Goal: Task Accomplishment & Management: Complete application form

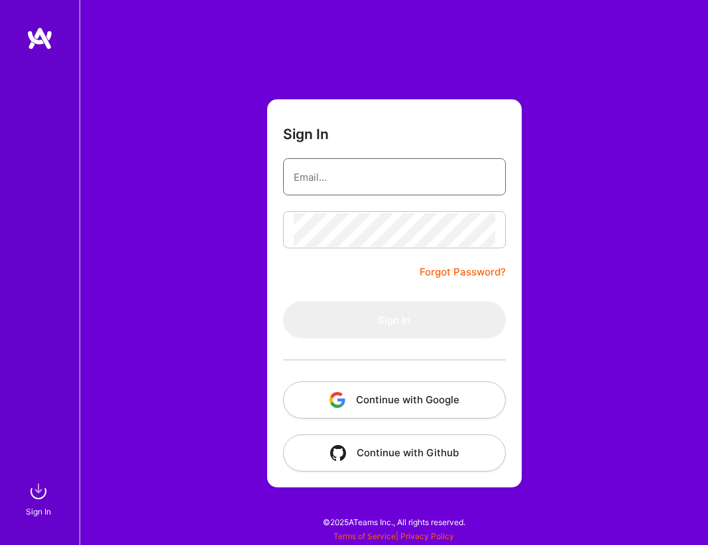
click at [429, 171] on input "email" at bounding box center [394, 177] width 201 height 34
type input "[EMAIL_ADDRESS][DOMAIN_NAME]"
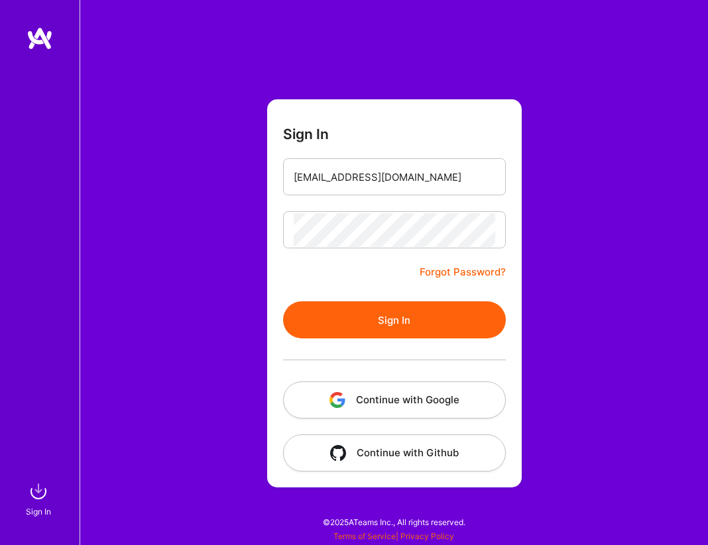
click at [365, 323] on button "Sign In" at bounding box center [394, 320] width 223 height 37
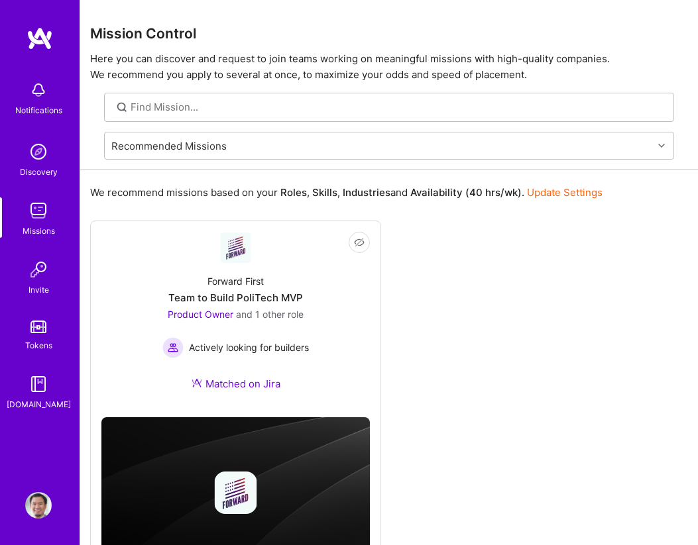
click at [54, 507] on div "Profile" at bounding box center [40, 505] width 30 height 27
click at [38, 502] on img at bounding box center [38, 505] width 27 height 27
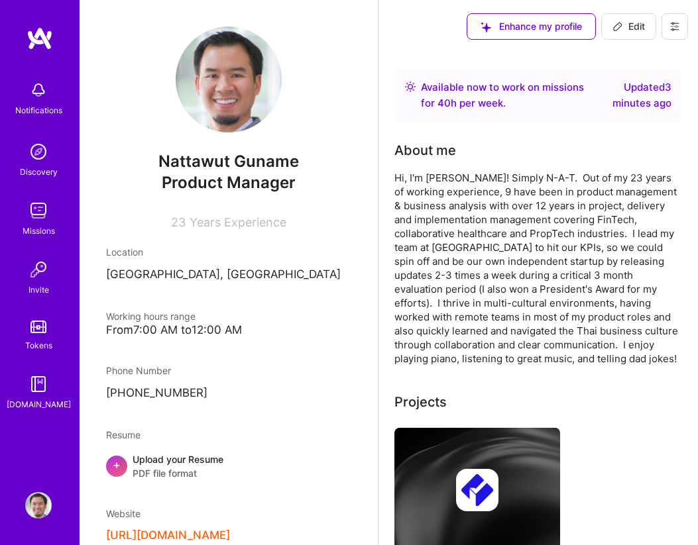
click at [174, 458] on div "Upload your Resume PDF file format" at bounding box center [178, 467] width 91 height 28
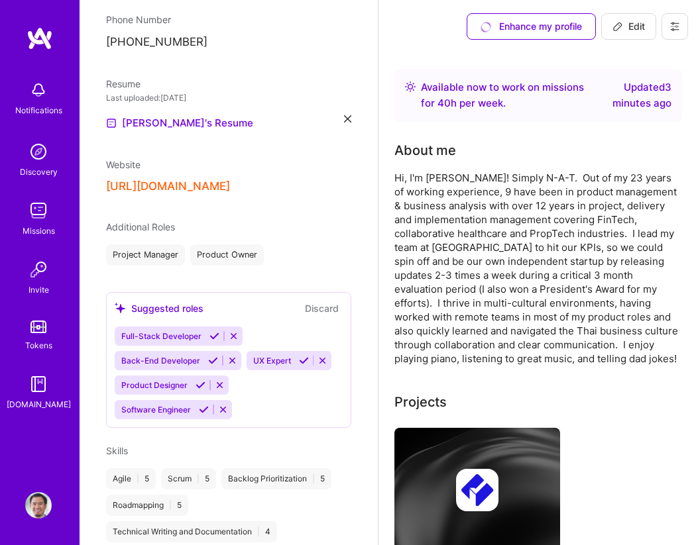
scroll to position [352, 0]
click at [317, 305] on button "Discard" at bounding box center [322, 307] width 42 height 15
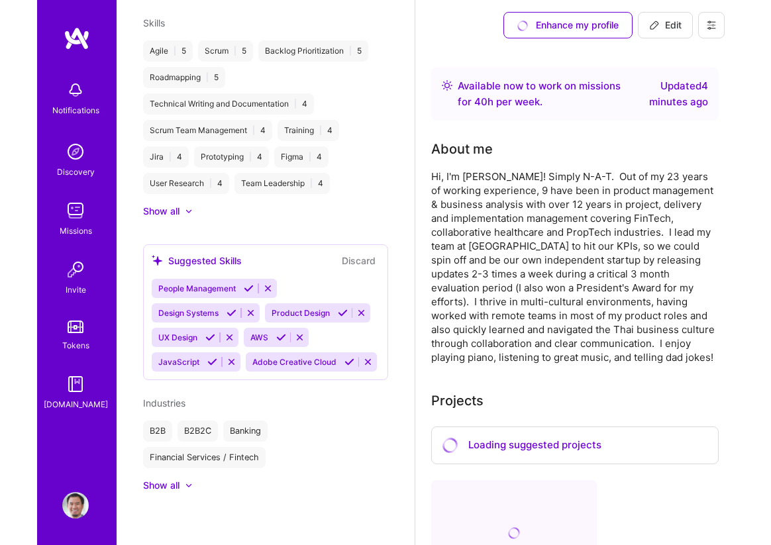
scroll to position [0, 0]
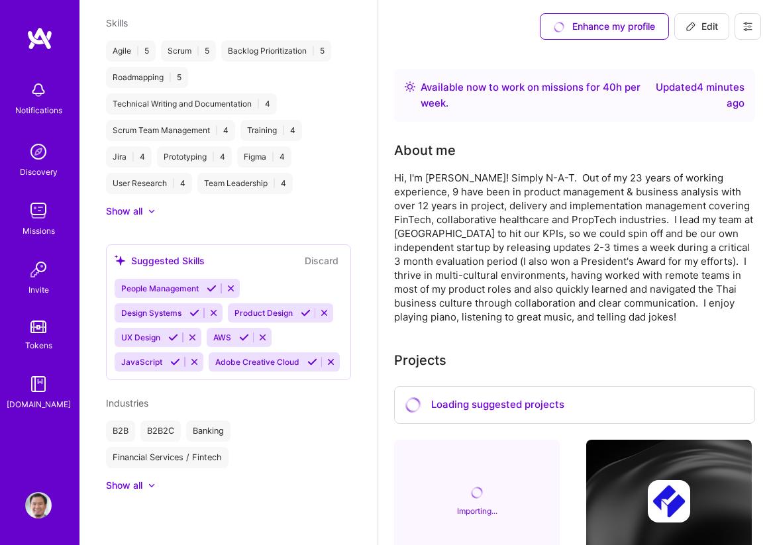
click at [39, 212] on img at bounding box center [38, 211] width 27 height 27
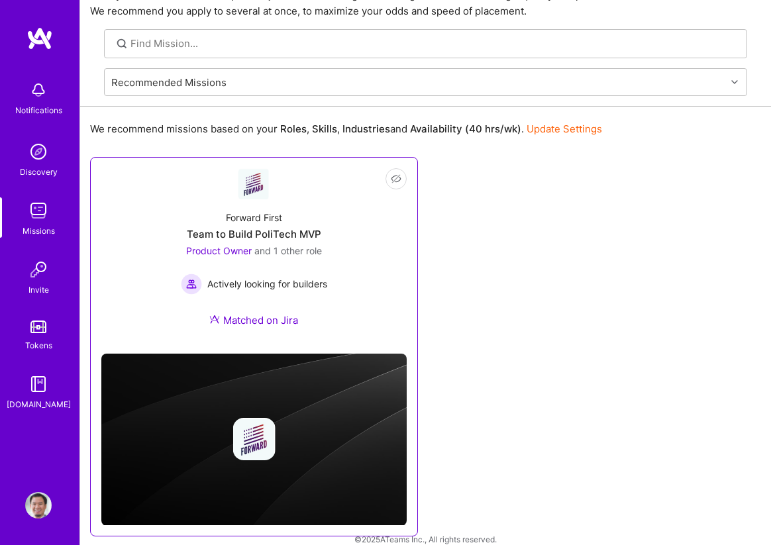
scroll to position [80, 0]
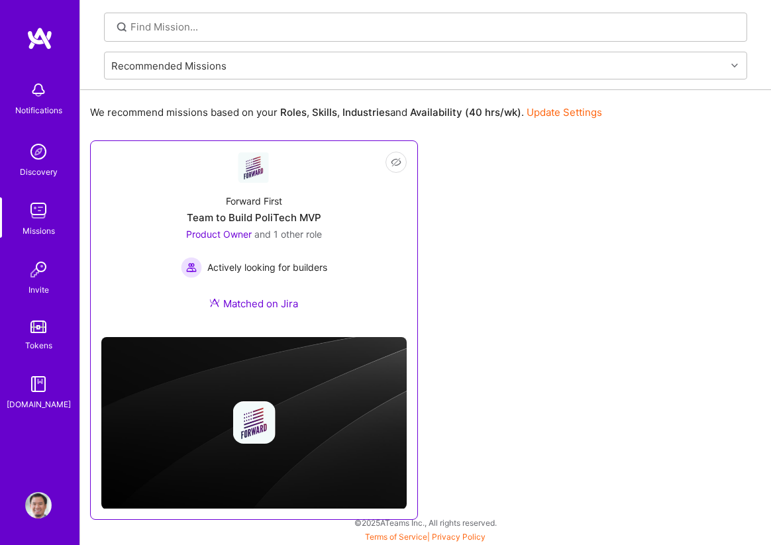
click at [247, 404] on img at bounding box center [254, 423] width 42 height 42
click at [208, 218] on div "Team to Build PoliTech MVP" at bounding box center [254, 218] width 135 height 14
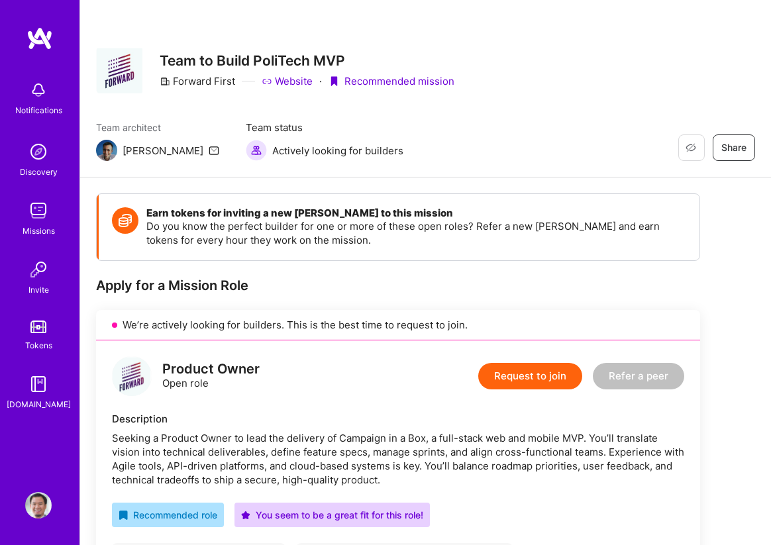
click at [505, 378] on button "Request to join" at bounding box center [531, 376] width 104 height 27
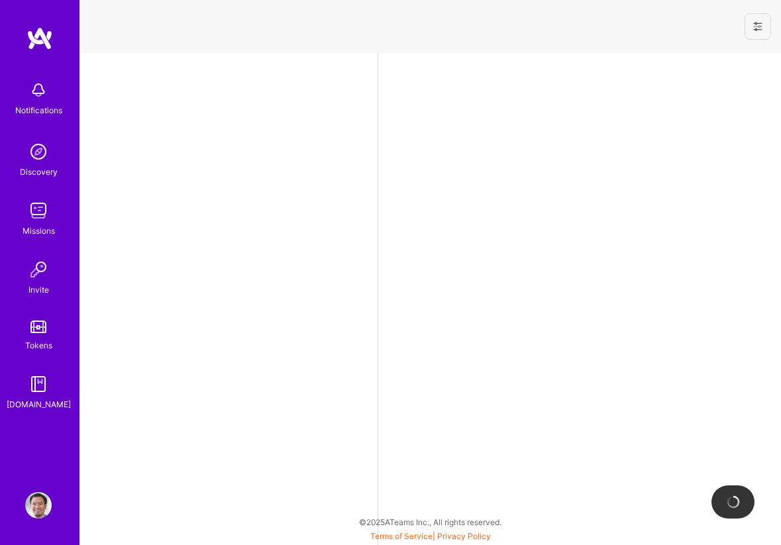
select select "TH"
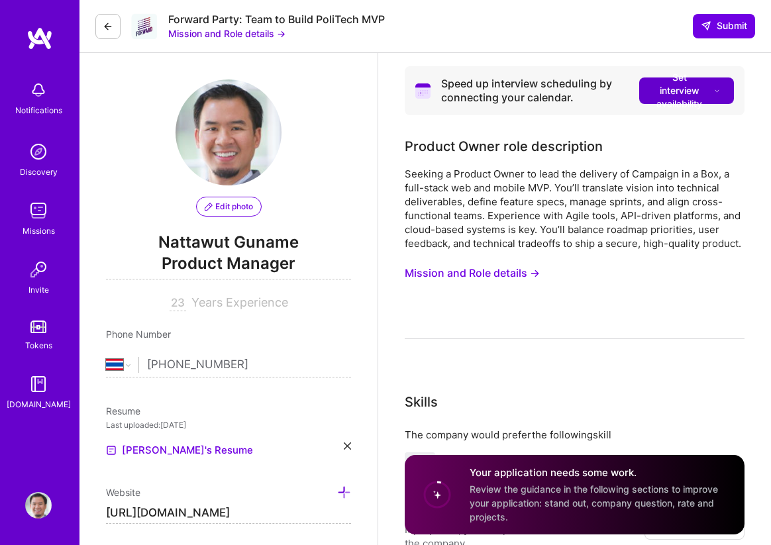
click at [707, 91] on icon at bounding box center [717, 91] width 7 height 14
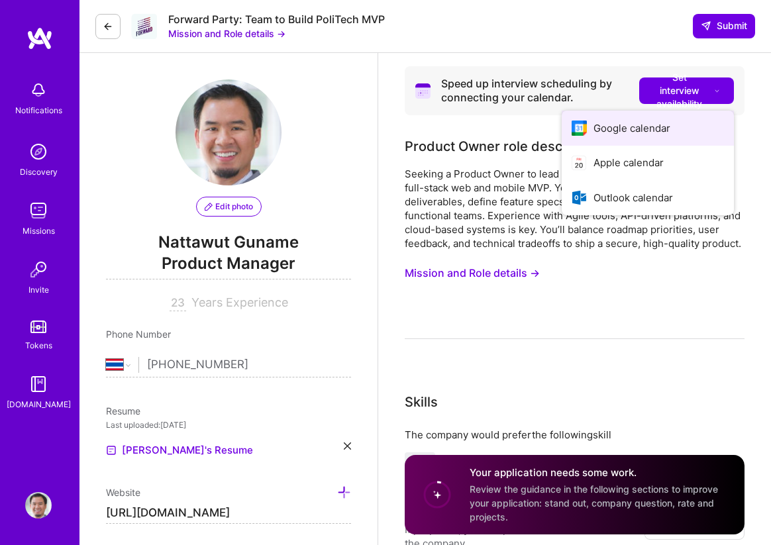
click at [687, 132] on button "Google calendar" at bounding box center [648, 128] width 172 height 35
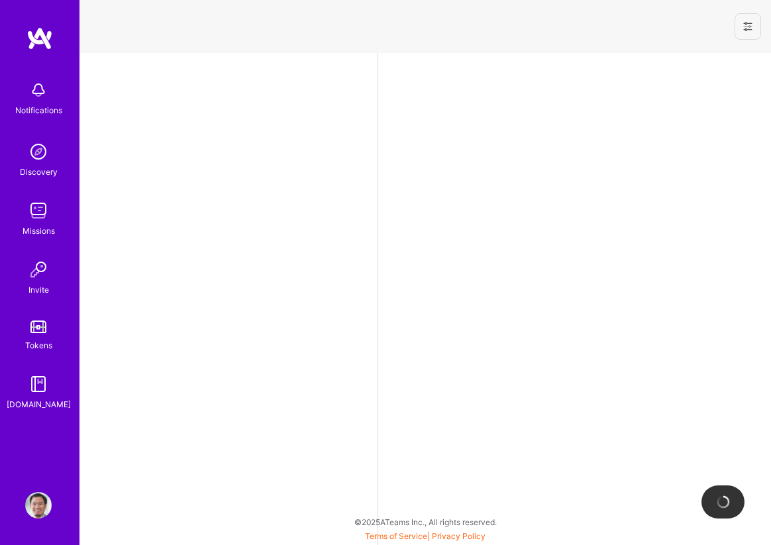
select select "TH"
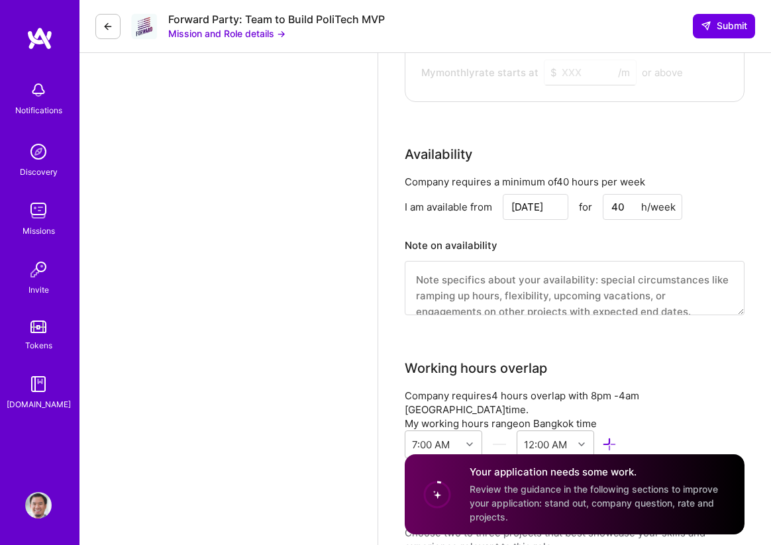
scroll to position [1379, 0]
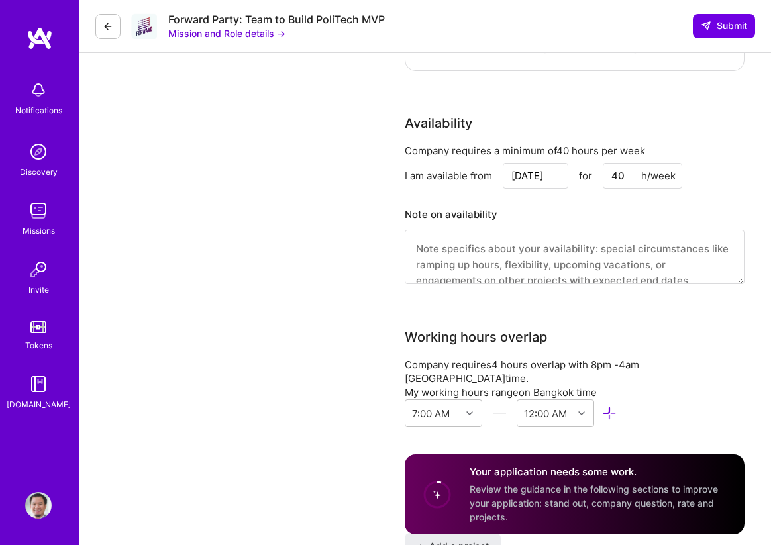
click at [496, 484] on span "Review the guidance in the following sections to improve your application: stan…" at bounding box center [594, 503] width 249 height 39
click at [444, 496] on circle at bounding box center [437, 495] width 25 height 25
click at [536, 501] on span "Review the guidance in the following sections to improve your application: stan…" at bounding box center [594, 503] width 249 height 39
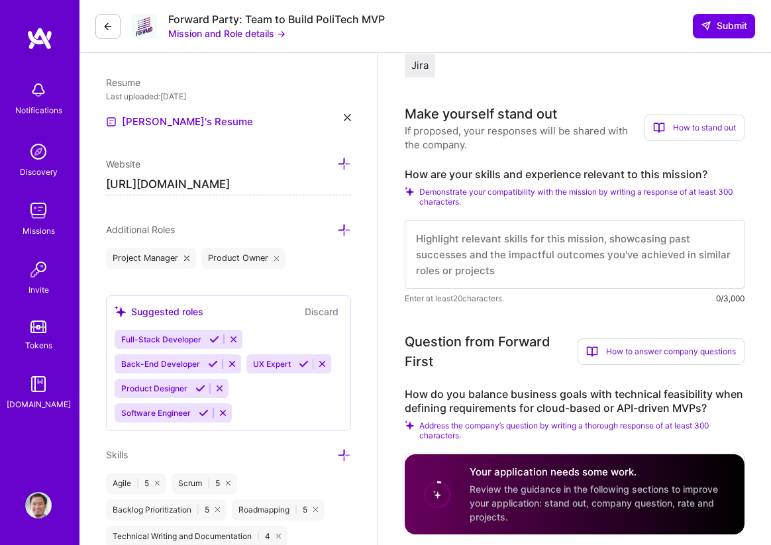
scroll to position [333, 0]
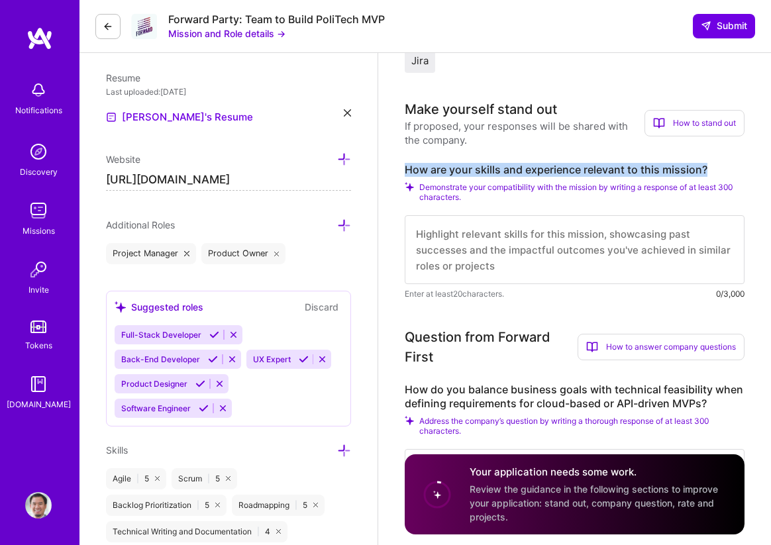
drag, startPoint x: 716, startPoint y: 170, endPoint x: 392, endPoint y: 168, distance: 324.1
copy label "How are your skills and experience relevant to this mission?"
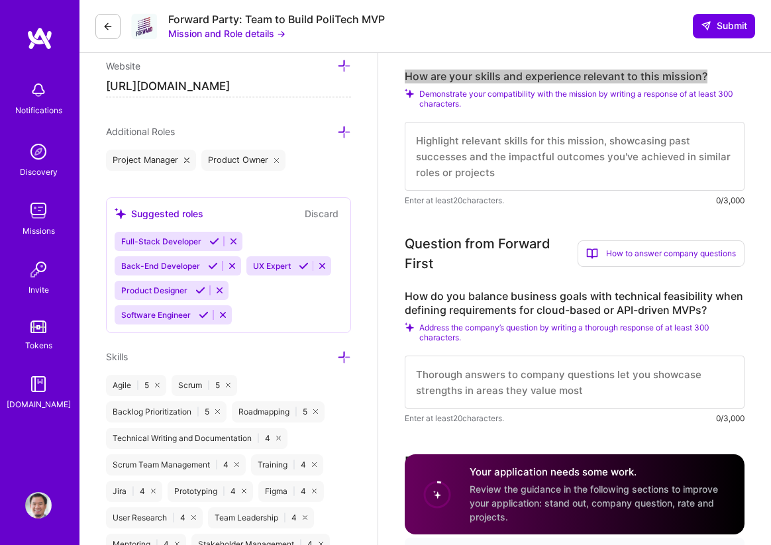
scroll to position [648, 0]
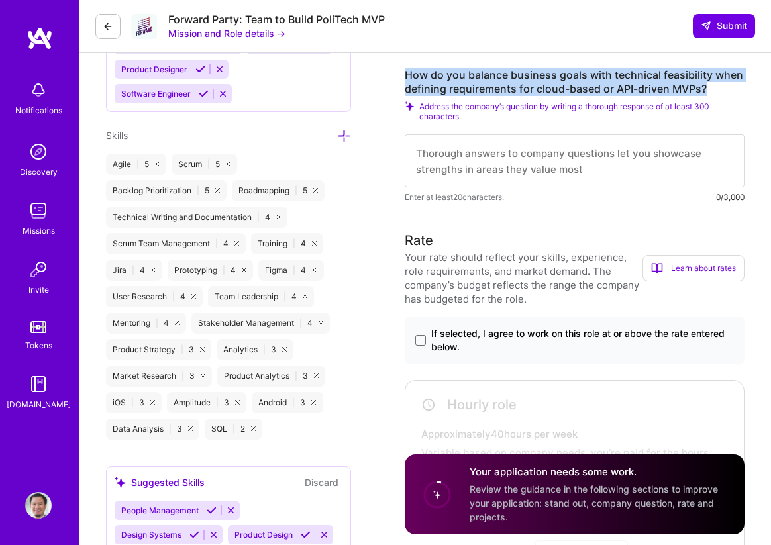
drag, startPoint x: 722, startPoint y: 83, endPoint x: 408, endPoint y: 76, distance: 314.9
click at [408, 76] on label "How do you balance business goals with technical feasibility when defining requ…" at bounding box center [575, 82] width 340 height 28
copy label "How do you balance business goals with technical feasibility when defining requ…"
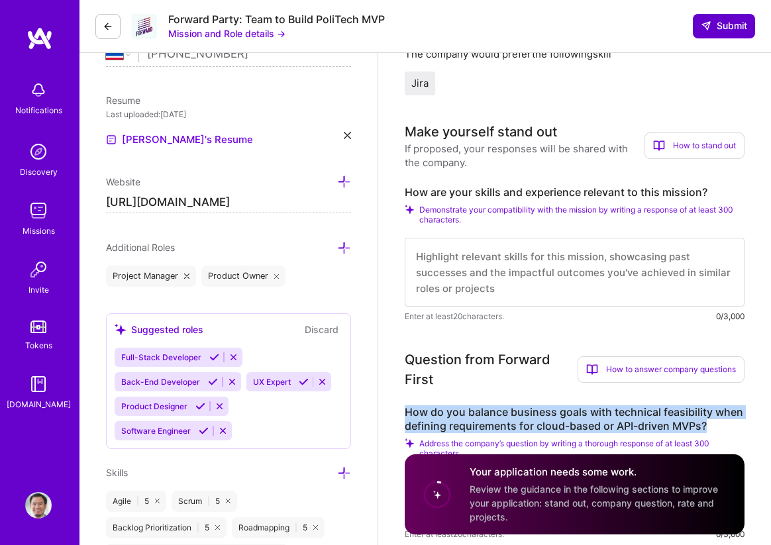
scroll to position [390, 0]
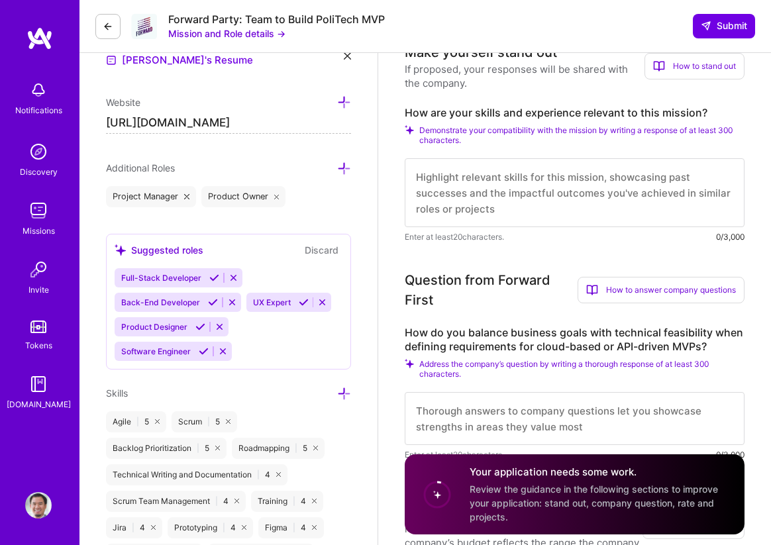
click at [436, 186] on textarea at bounding box center [575, 192] width 340 height 69
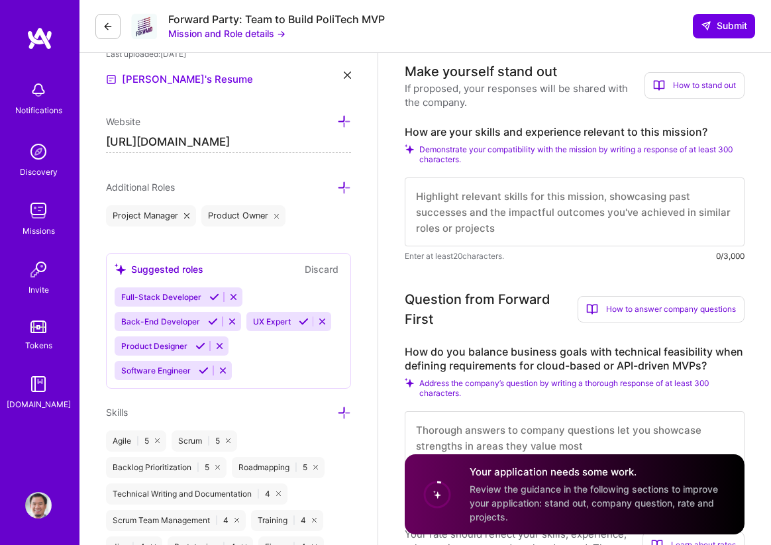
paste textarea "Lo ipsumd sit amet consectet ad elitsedd eiusmodt, inci-utlabore etdolor magnaa…"
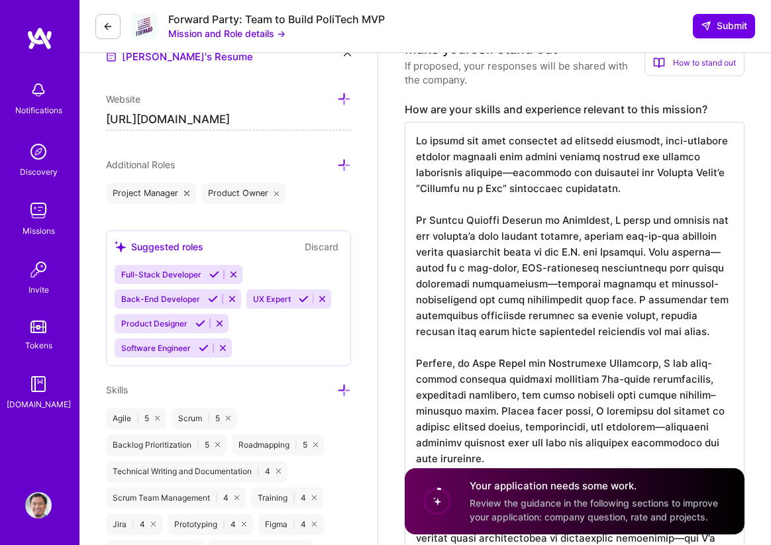
scroll to position [357, 0]
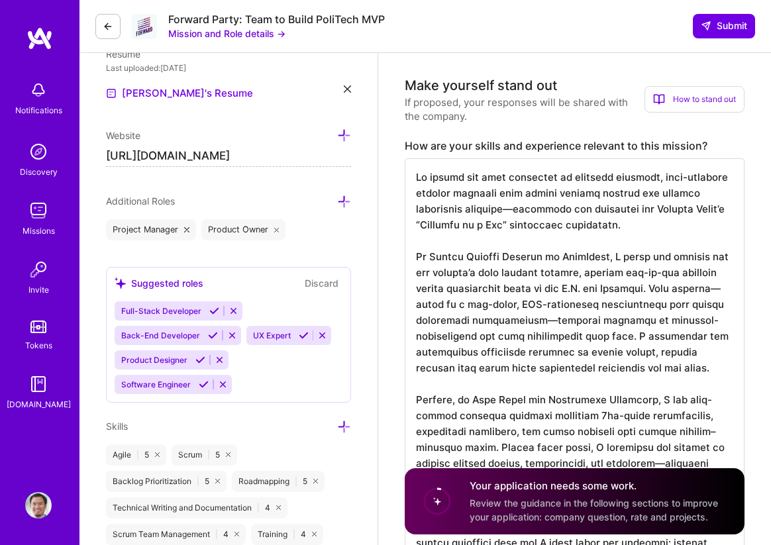
click at [496, 172] on textarea at bounding box center [575, 399] width 340 height 483
click at [600, 212] on textarea at bounding box center [575, 399] width 340 height 483
click at [584, 325] on textarea at bounding box center [575, 399] width 340 height 483
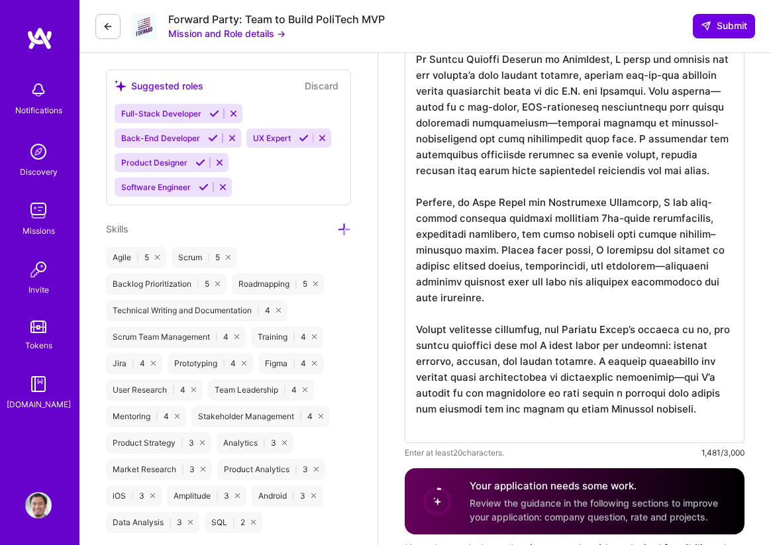
scroll to position [559, 0]
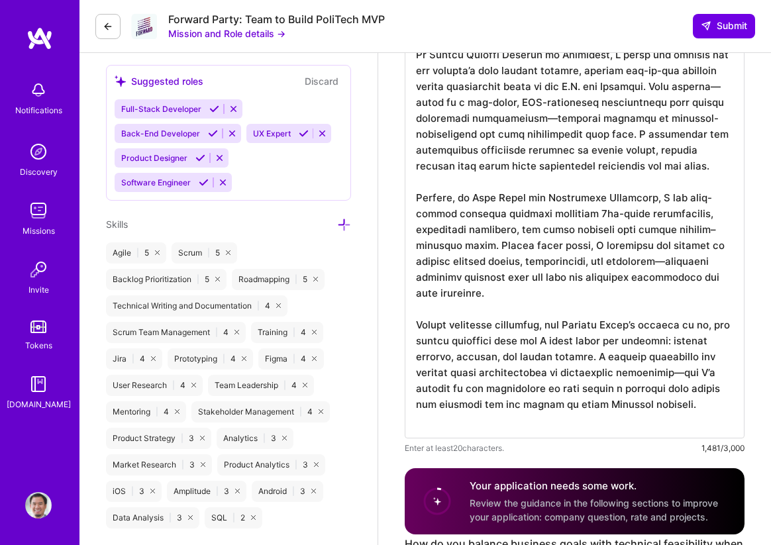
click at [603, 325] on textarea at bounding box center [575, 197] width 340 height 483
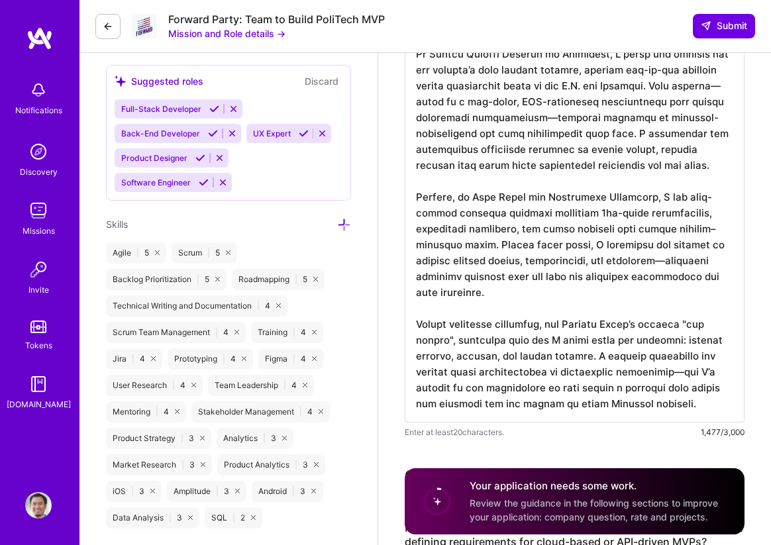
scroll to position [1, 0]
click at [620, 359] on textarea at bounding box center [575, 189] width 340 height 467
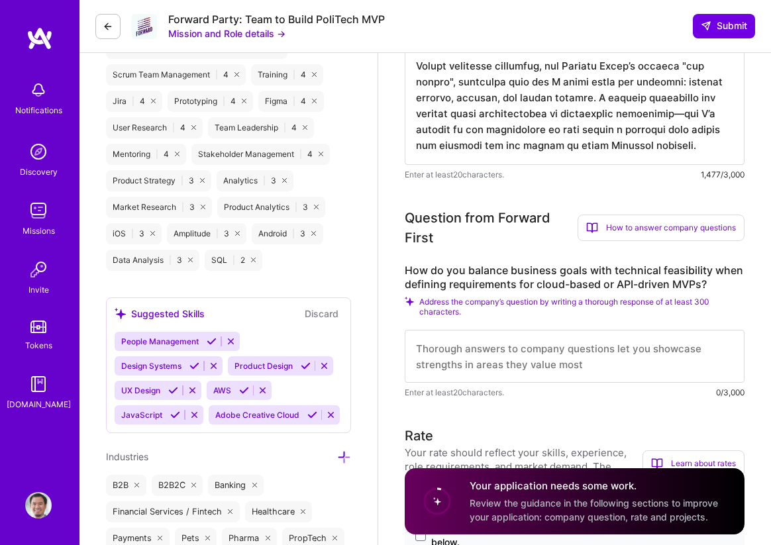
scroll to position [861, 0]
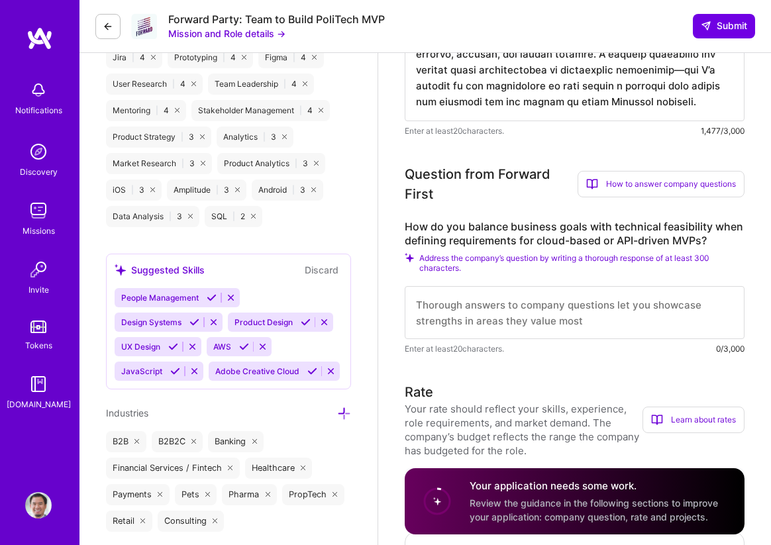
type textarea "Lo ipsumd sit amet consectet ad elitsedd eiusmodt, inci-utlabore etdolor magnaa…"
click at [492, 311] on textarea at bounding box center [575, 312] width 340 height 53
paste textarea "L ipsum do sitametc adi elitsed, doe tem incidi—utlaboreetdol mag aliq enimadm …"
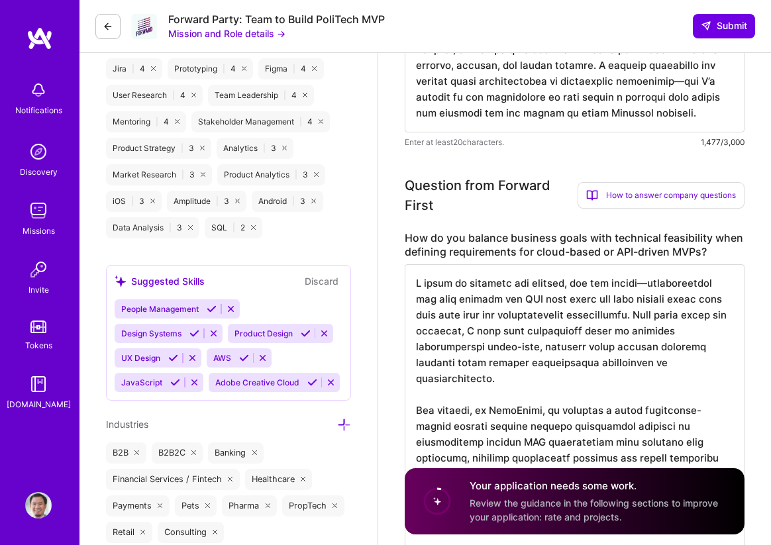
scroll to position [866, 0]
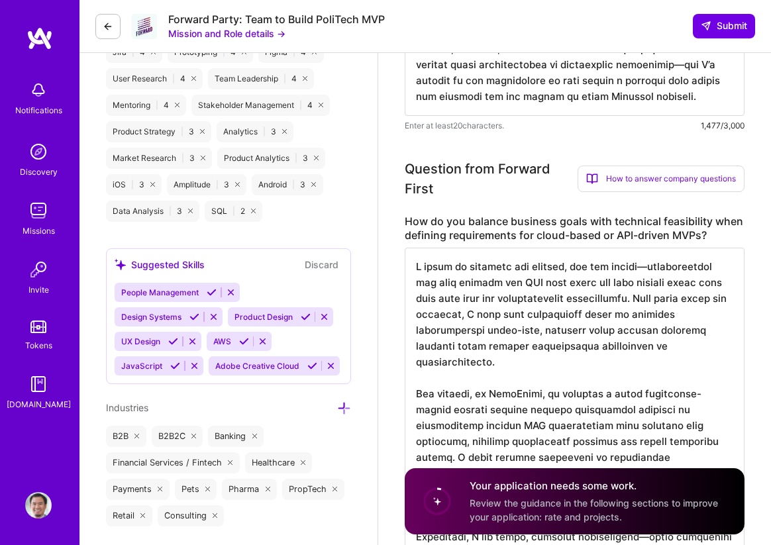
click at [509, 361] on textarea at bounding box center [575, 481] width 340 height 467
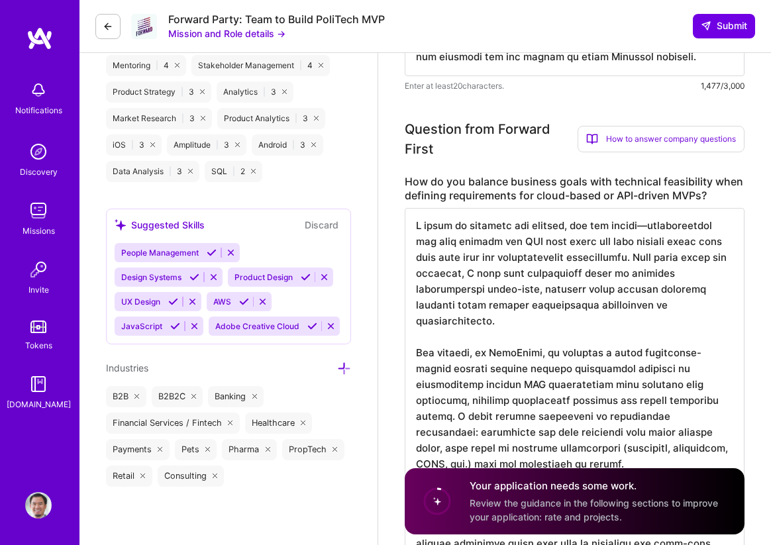
scroll to position [1017, 0]
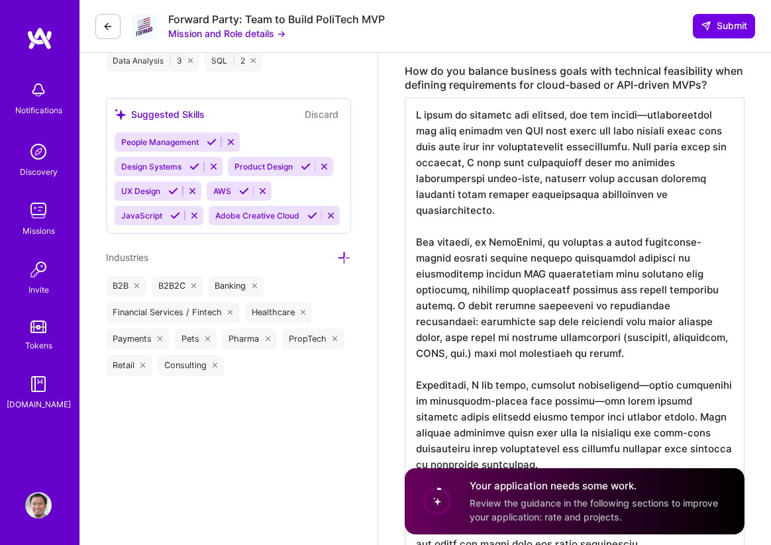
click at [549, 371] on textarea at bounding box center [575, 330] width 340 height 467
click at [540, 498] on span "Review the guidance in the following sections to improve your application: rate…" at bounding box center [594, 510] width 249 height 25
click at [442, 496] on circle at bounding box center [437, 501] width 25 height 25
click at [522, 339] on textarea at bounding box center [575, 330] width 340 height 467
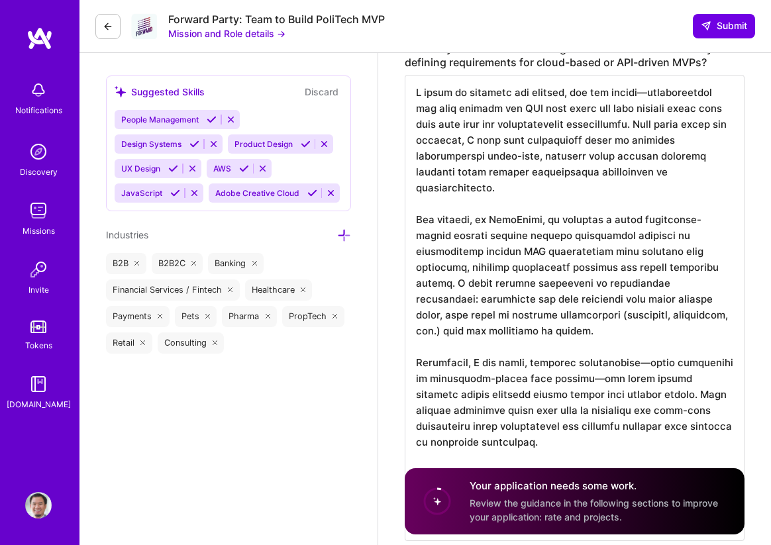
scroll to position [1143, 0]
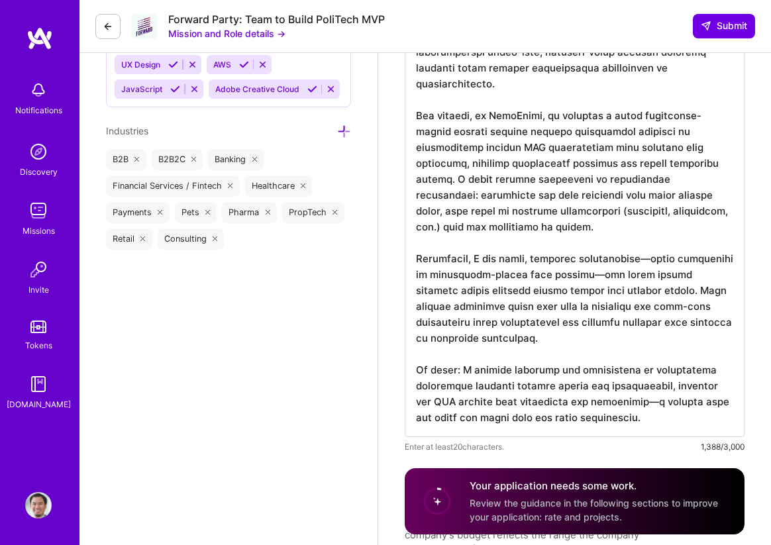
click at [672, 423] on textarea at bounding box center [575, 204] width 340 height 467
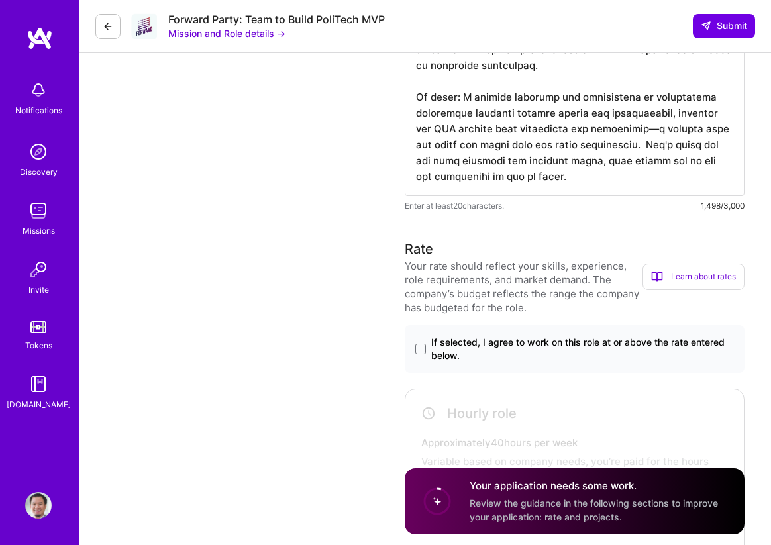
scroll to position [1442, 0]
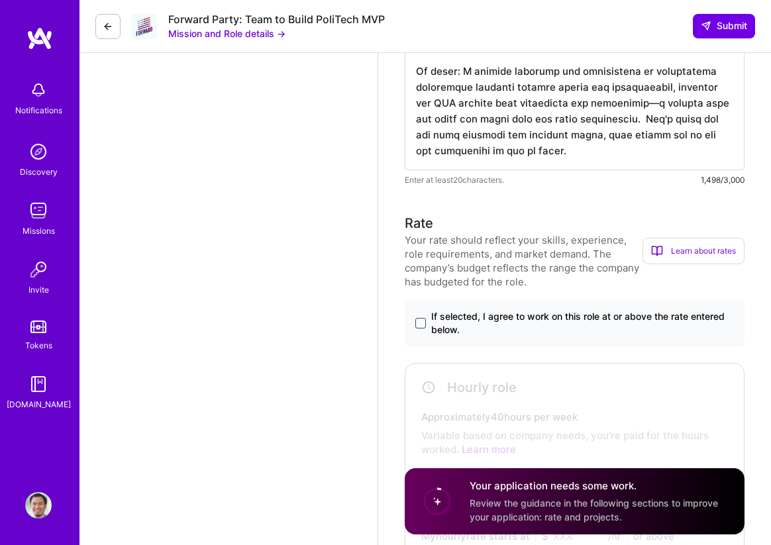
type textarea "L ipsum do sitametc adi elitsed, doe tem incidi—utlaboreetdol mag aliq enimadm …"
click at [417, 321] on span at bounding box center [421, 323] width 11 height 11
click at [0, 0] on input "If selected, I agree to work on this role at or above the rate entered below." at bounding box center [0, 0] width 0 height 0
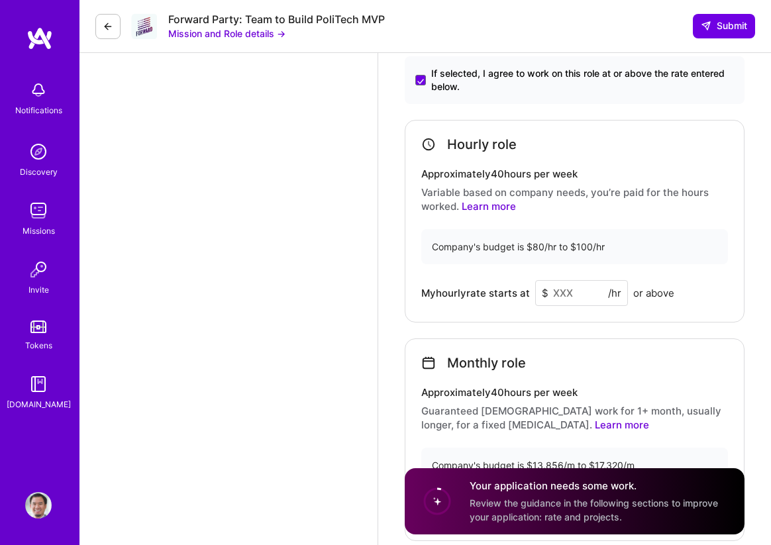
scroll to position [1753, 0]
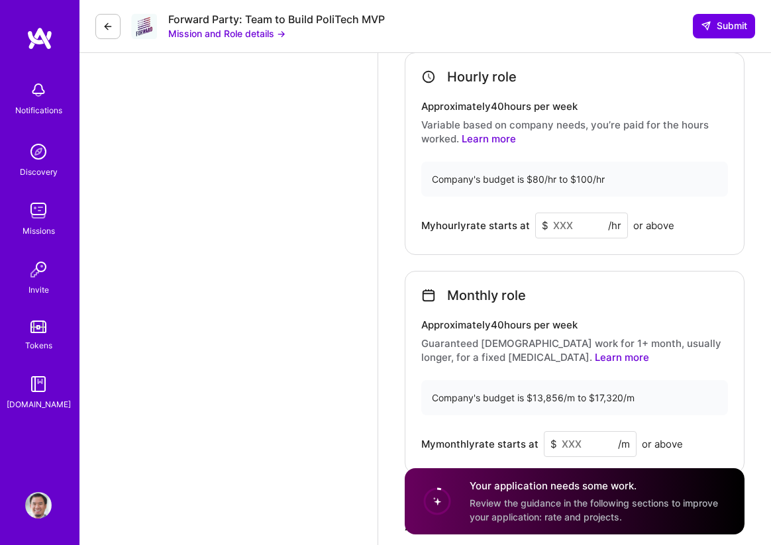
drag, startPoint x: 583, startPoint y: 225, endPoint x: 531, endPoint y: 220, distance: 52.6
click at [531, 220] on div "My hourly rate starts at $ /hr or above" at bounding box center [575, 226] width 307 height 26
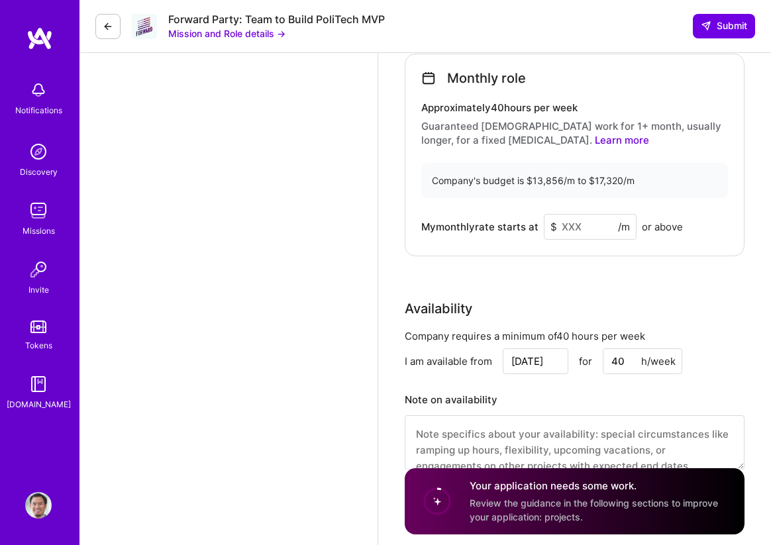
scroll to position [1976, 0]
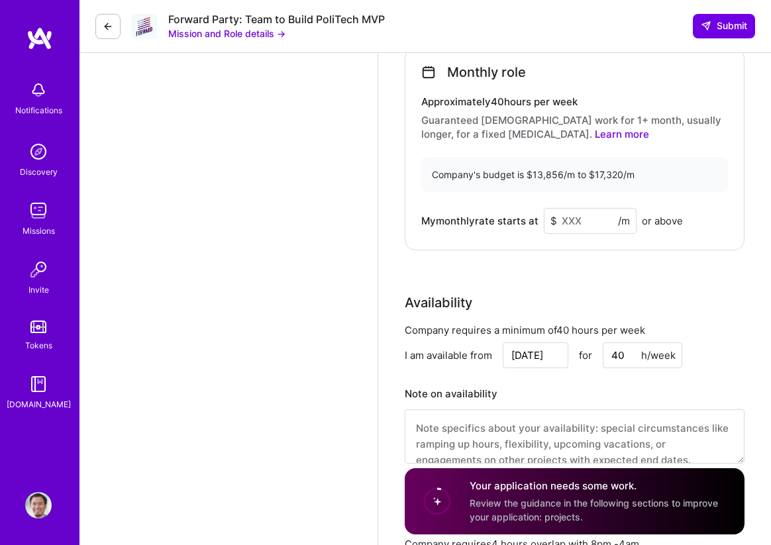
type input "90"
click at [562, 219] on input at bounding box center [590, 221] width 93 height 26
type input "15"
type input "5"
type input "15538"
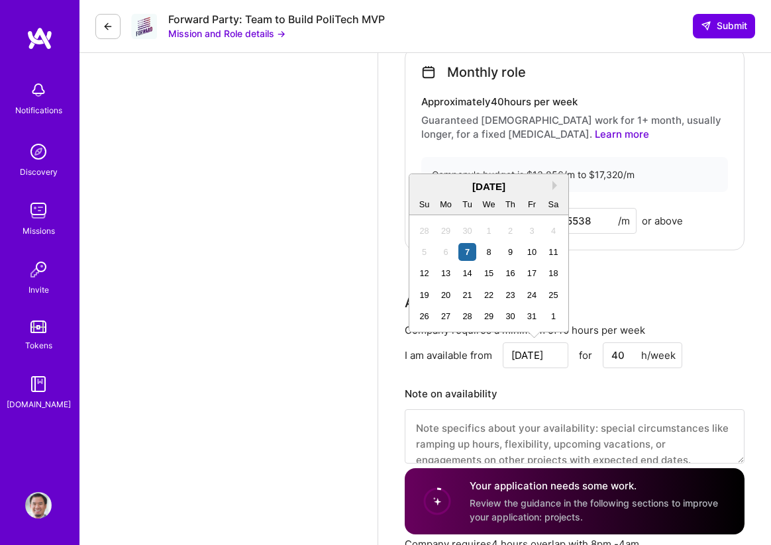
click at [604, 216] on input "15538" at bounding box center [590, 221] width 93 height 26
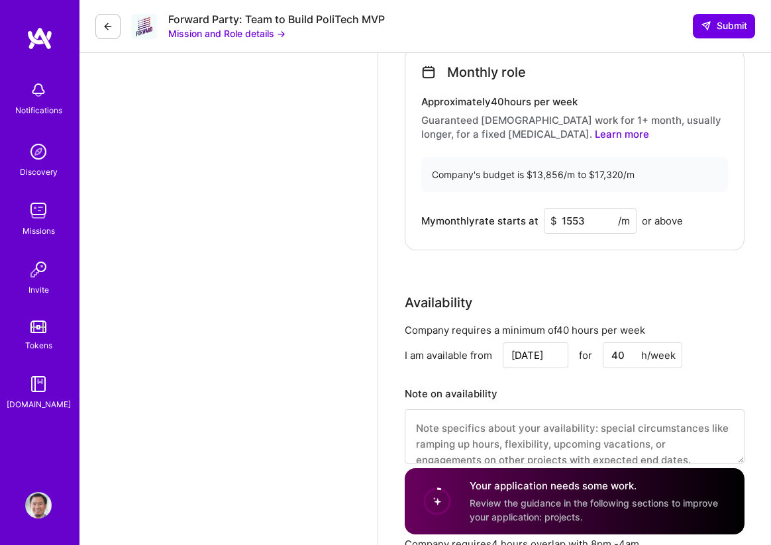
type input "15538"
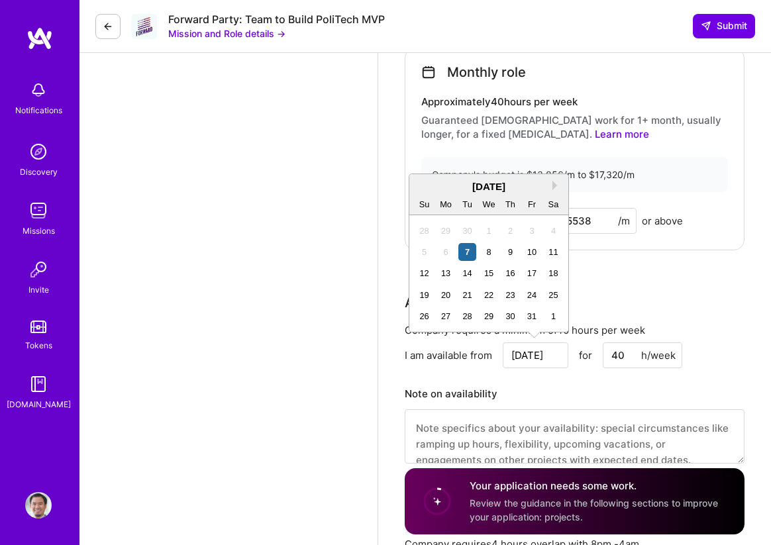
click at [701, 283] on div "Rate Your rate should reflect your skills, experience, role requirements, and m…" at bounding box center [575, 79] width 340 height 801
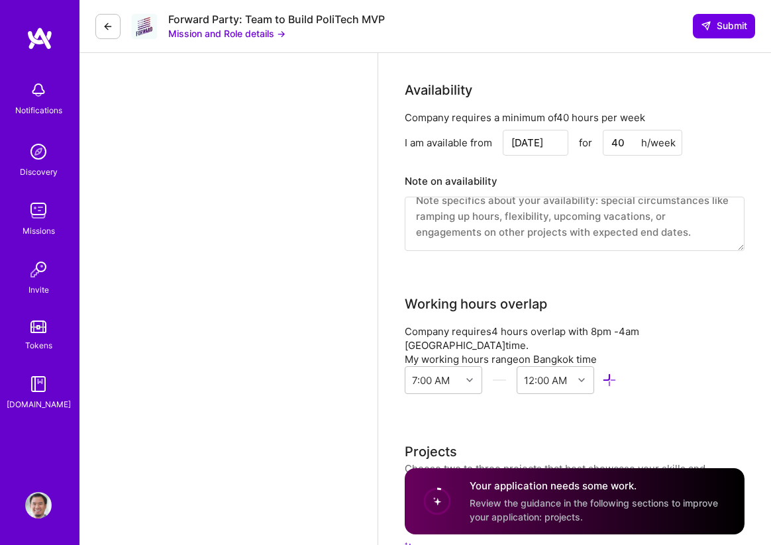
scroll to position [13, 0]
click at [526, 219] on textarea at bounding box center [575, 224] width 340 height 54
click at [466, 213] on textarea at bounding box center [575, 224] width 340 height 54
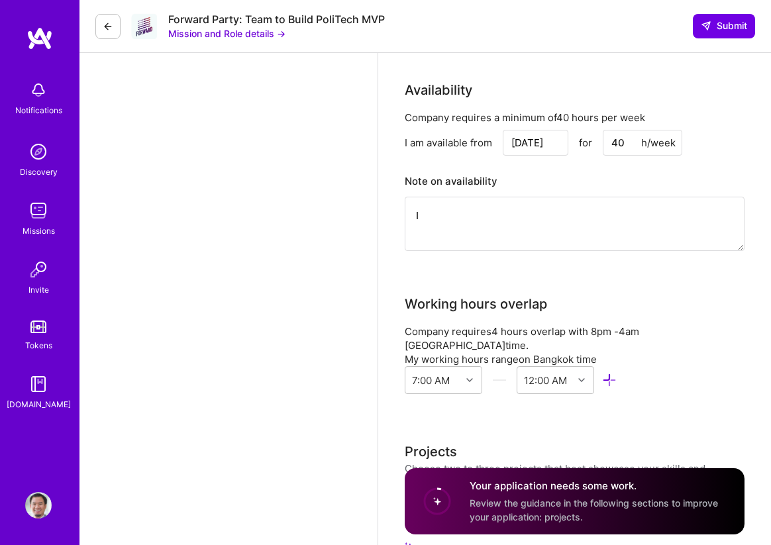
scroll to position [0, 0]
type textarea "I have a vacation currently planned from [DATE]-[DATE]."
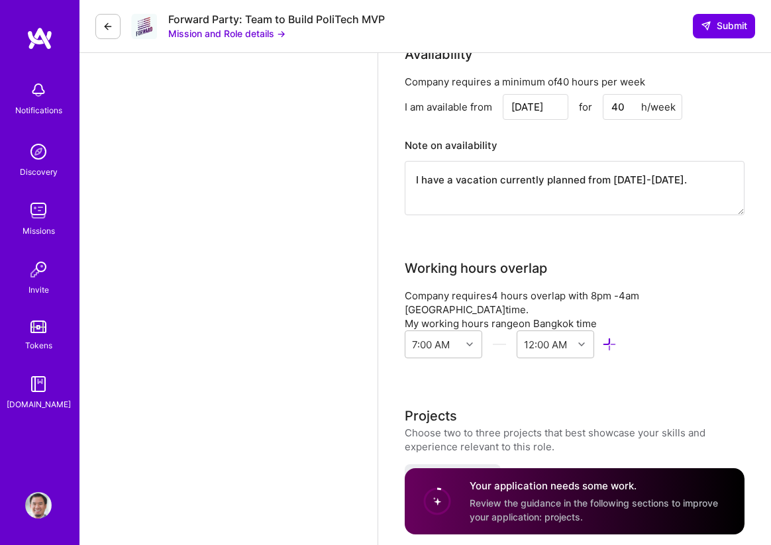
scroll to position [2264, 0]
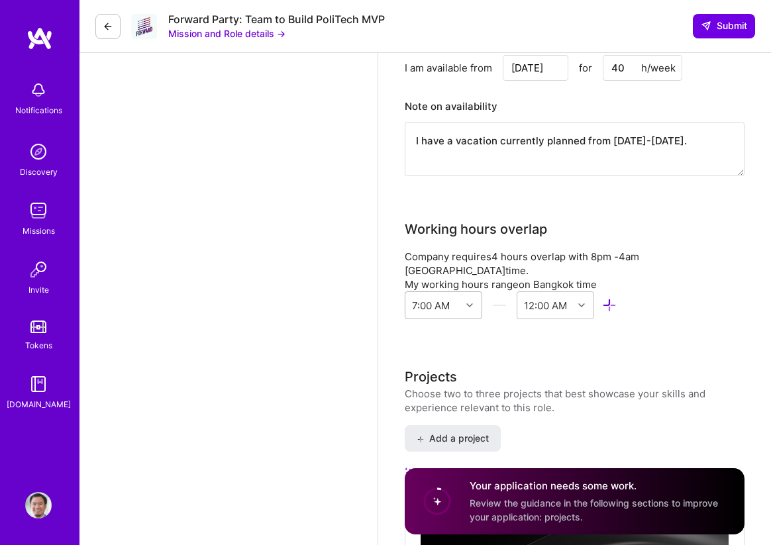
click at [453, 292] on div "7:00 AM" at bounding box center [434, 305] width 56 height 27
click at [445, 355] on div "4:00 PM" at bounding box center [444, 367] width 78 height 25
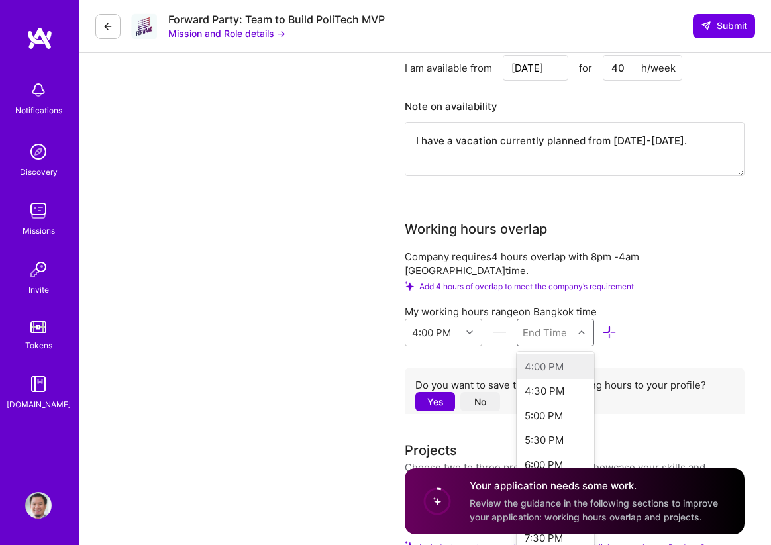
click at [565, 326] on div "End Time" at bounding box center [545, 333] width 44 height 14
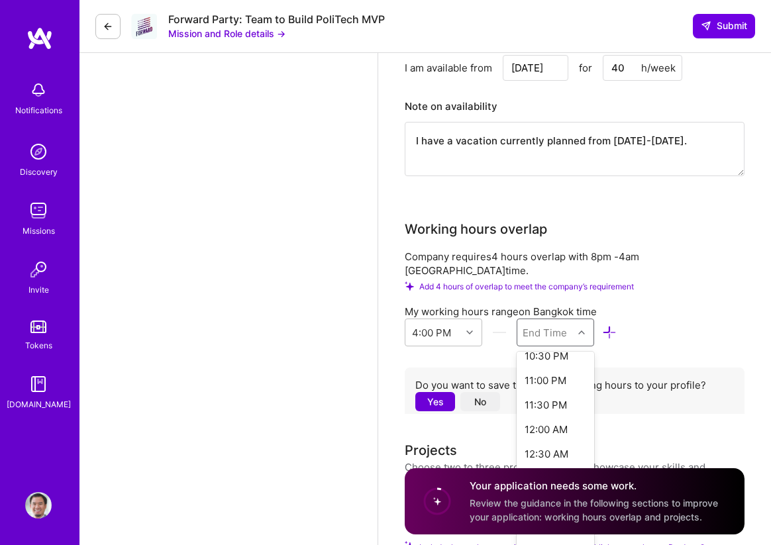
scroll to position [330, 0]
click at [553, 417] on div "12:00 AM" at bounding box center [556, 429] width 78 height 25
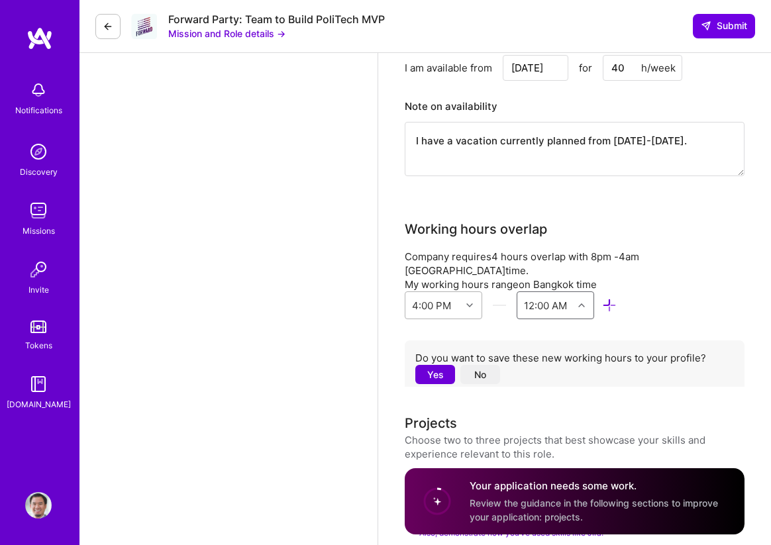
click at [447, 299] on div "4:00 PM" at bounding box center [431, 306] width 39 height 14
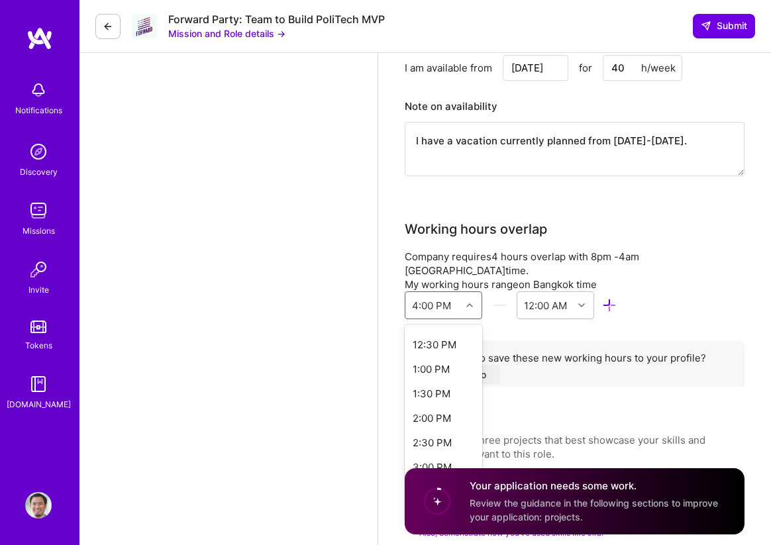
scroll to position [650, 0]
click at [448, 413] on div "3:00 PM" at bounding box center [444, 425] width 78 height 25
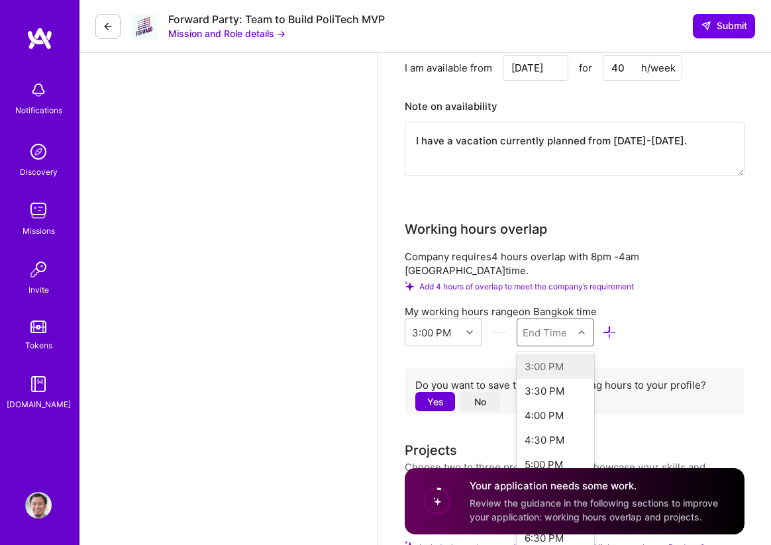
drag, startPoint x: 549, startPoint y: 319, endPoint x: 542, endPoint y: 318, distance: 6.8
click at [543, 326] on div "End Time" at bounding box center [545, 333] width 44 height 14
click at [546, 396] on div "12:00 AM" at bounding box center [556, 408] width 78 height 25
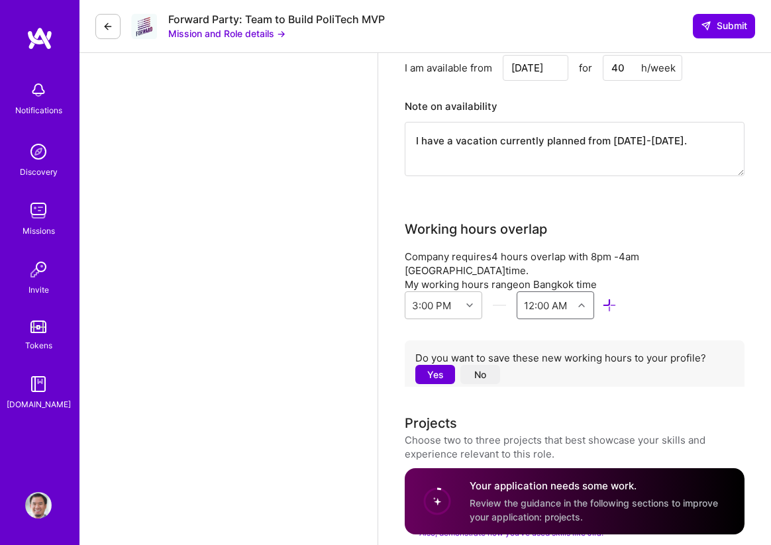
click at [490, 365] on button "No" at bounding box center [481, 374] width 40 height 19
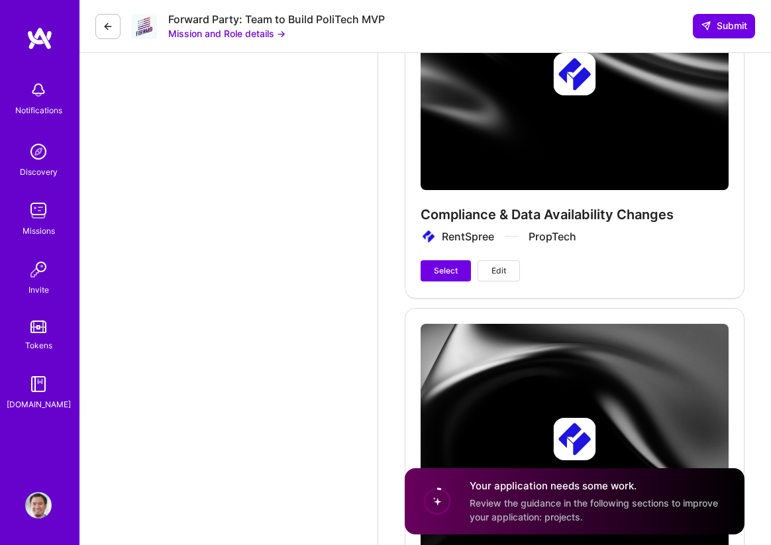
scroll to position [3197, 0]
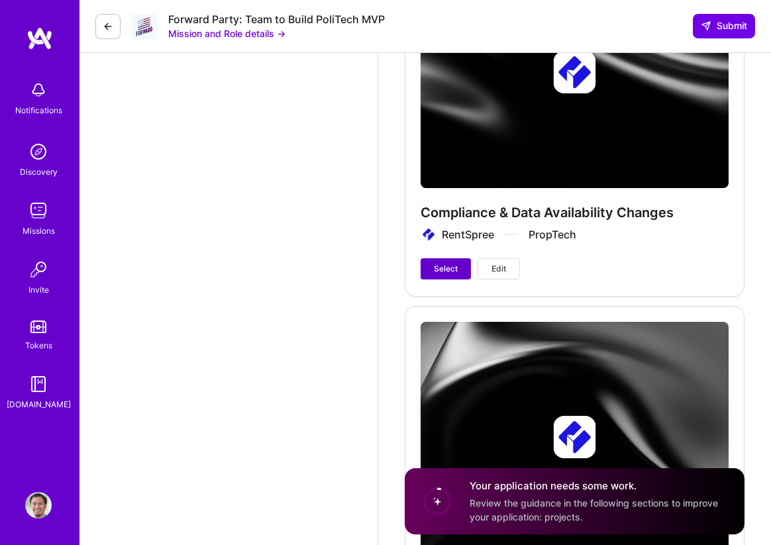
click at [446, 263] on span "Select" at bounding box center [446, 269] width 24 height 12
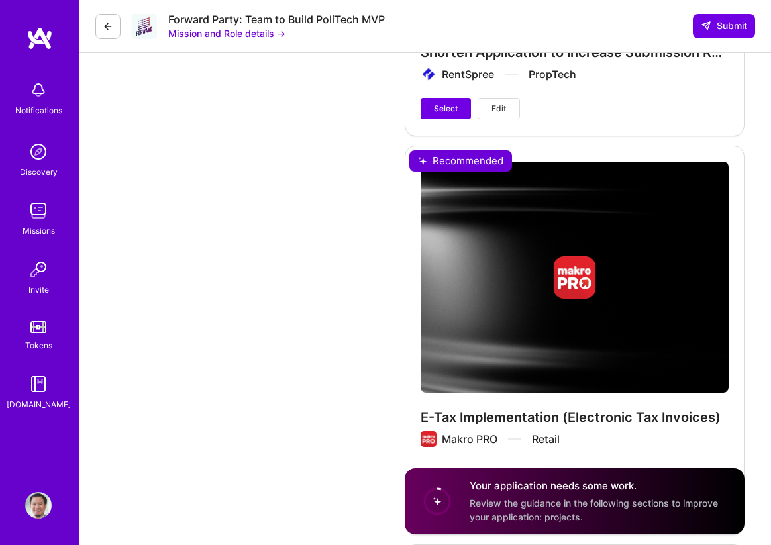
scroll to position [3841, 0]
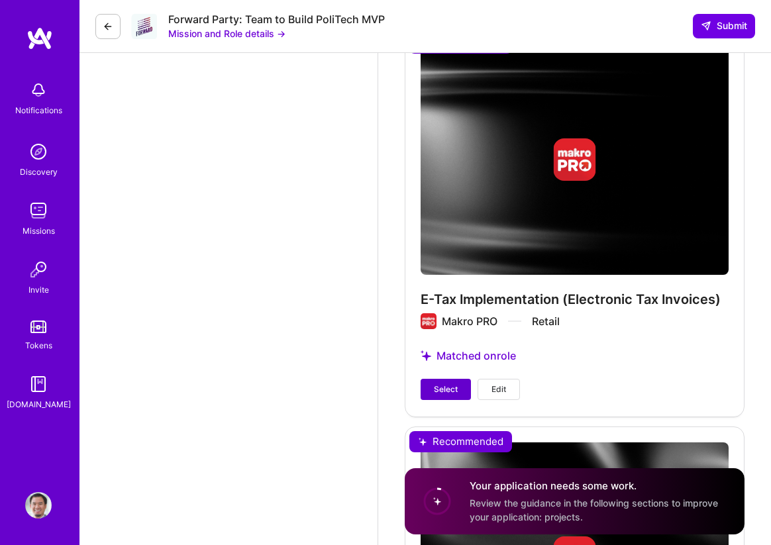
click at [461, 379] on button "Select" at bounding box center [446, 389] width 50 height 21
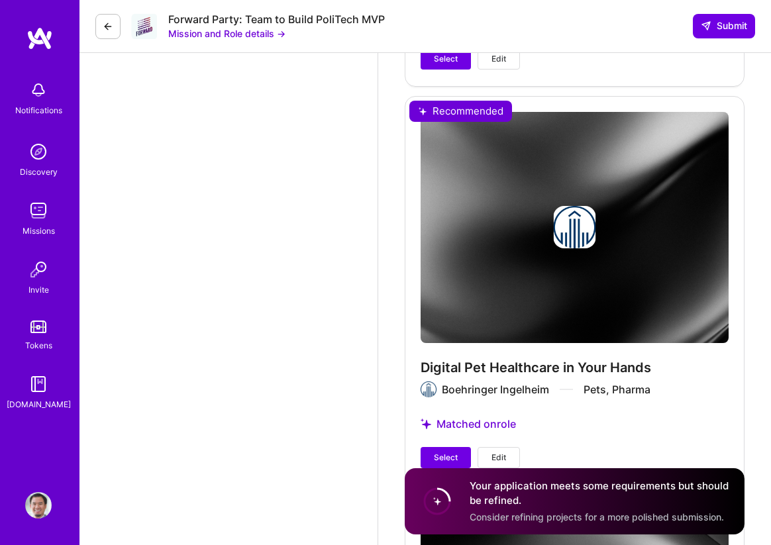
scroll to position [4761, 0]
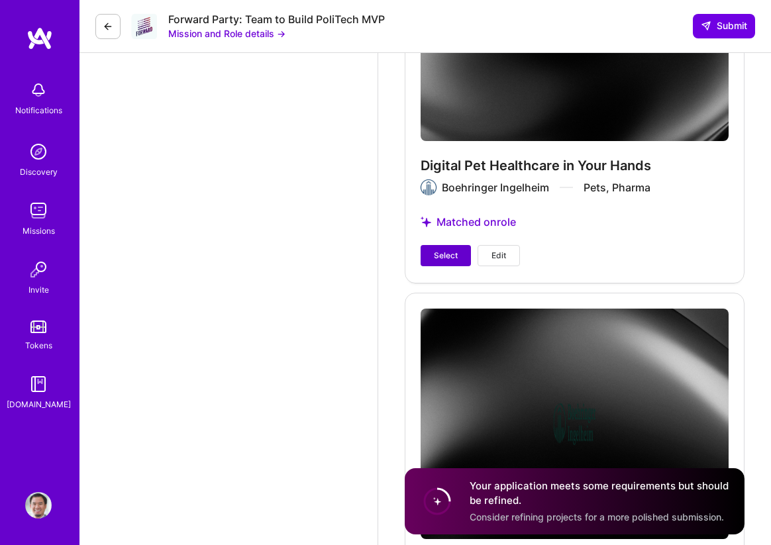
click at [437, 250] on span "Select" at bounding box center [446, 256] width 24 height 12
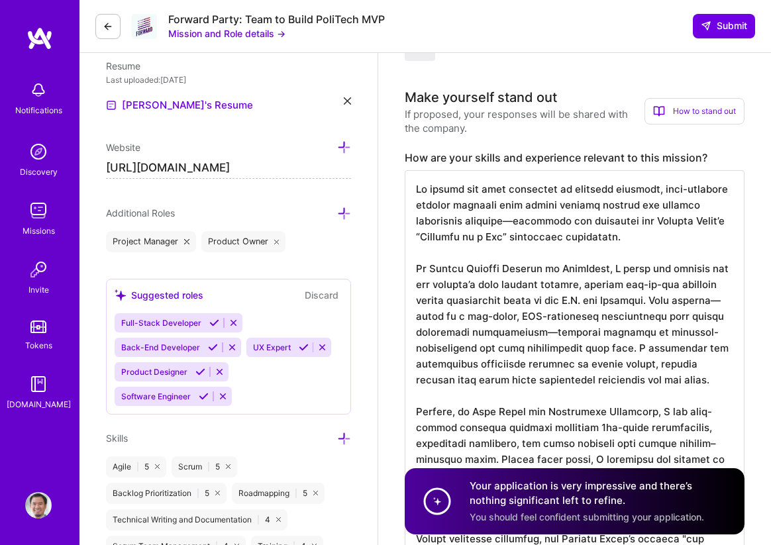
scroll to position [0, 0]
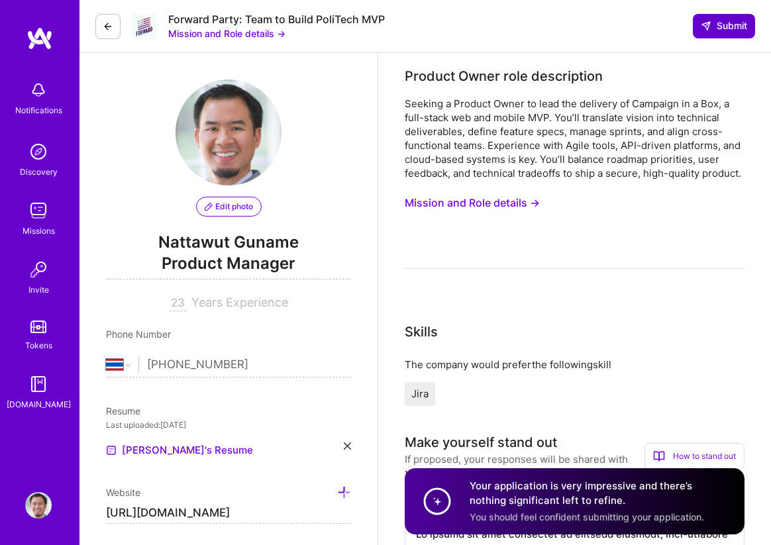
click at [715, 27] on span "Submit" at bounding box center [724, 25] width 46 height 13
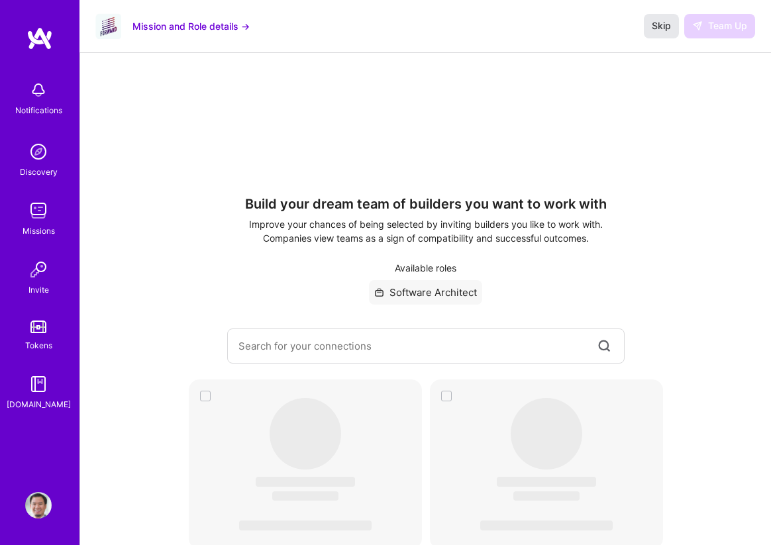
click at [654, 27] on span "Skip" at bounding box center [661, 25] width 19 height 13
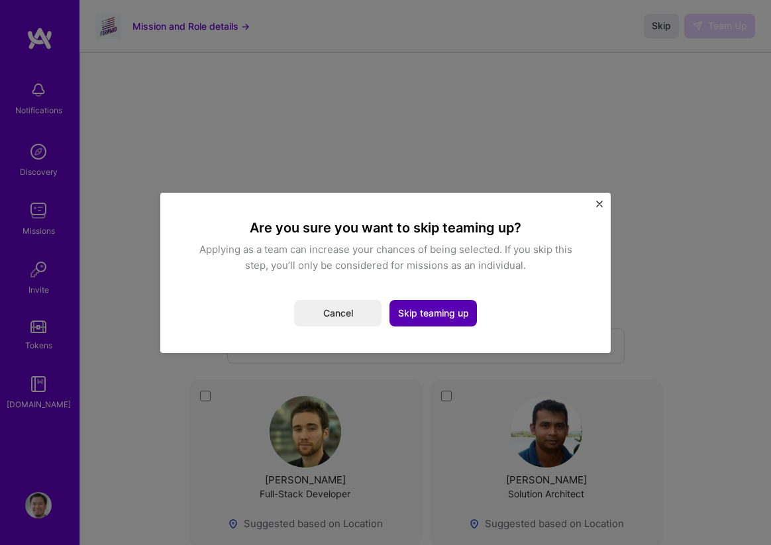
click at [454, 317] on button "Skip teaming up" at bounding box center [433, 313] width 87 height 27
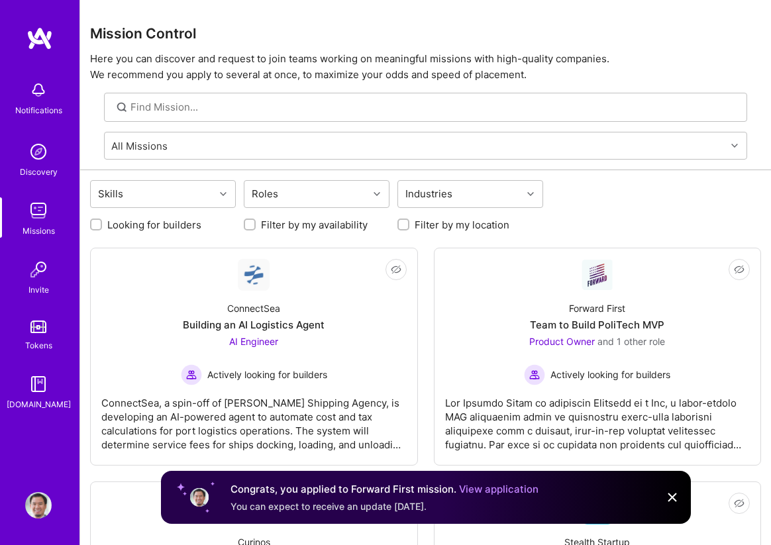
click at [491, 493] on link "View application" at bounding box center [499, 489] width 80 height 13
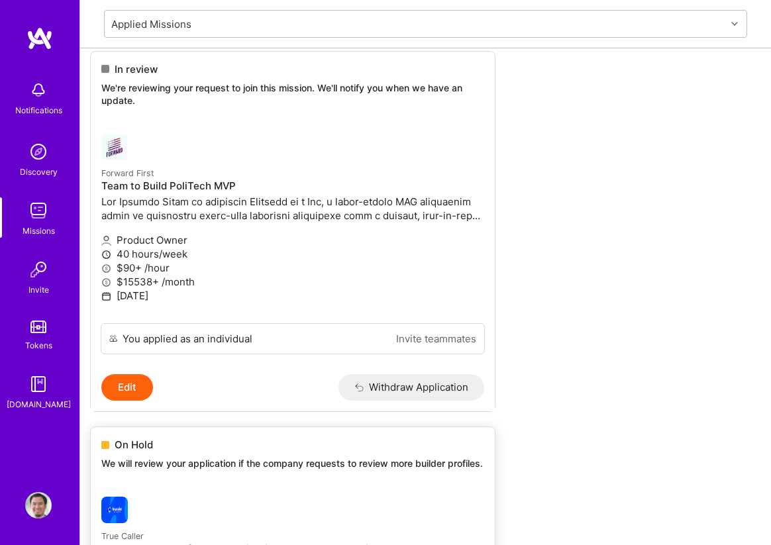
scroll to position [123, 0]
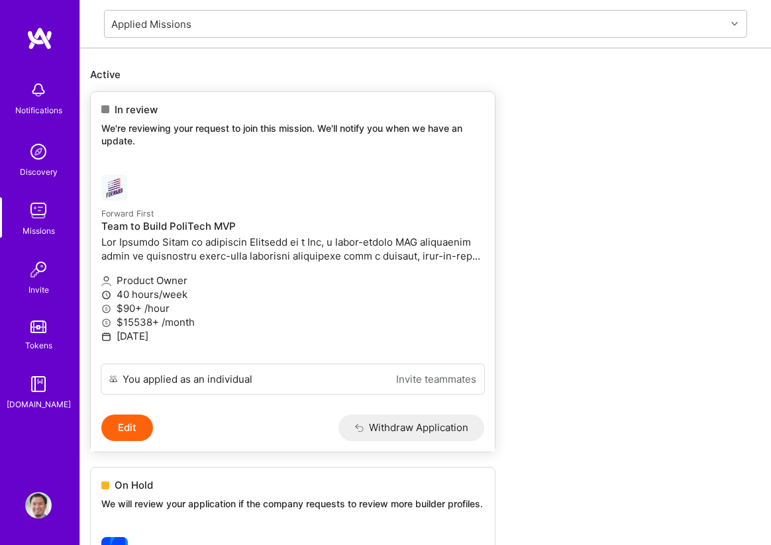
click at [136, 426] on button "Edit" at bounding box center [127, 428] width 52 height 27
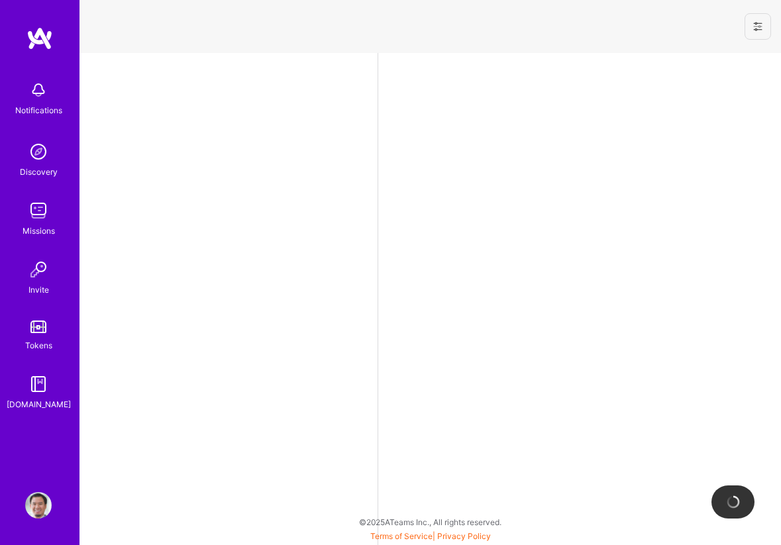
select select "TH"
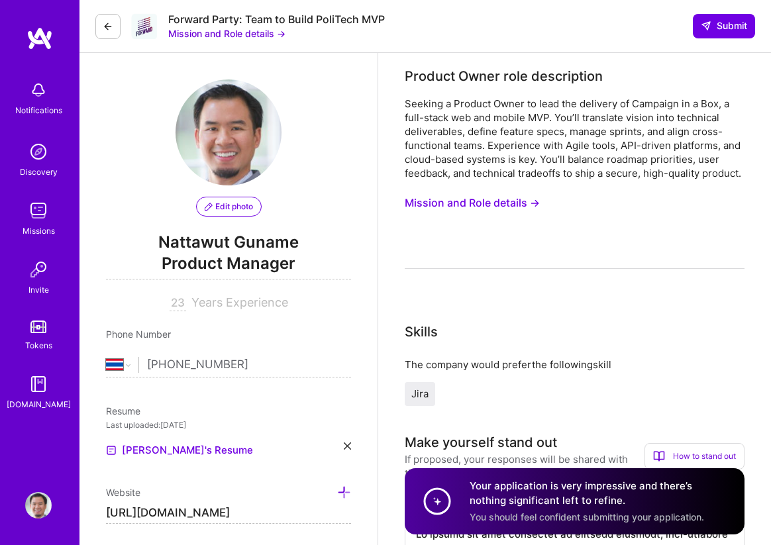
click at [41, 514] on img at bounding box center [38, 505] width 27 height 27
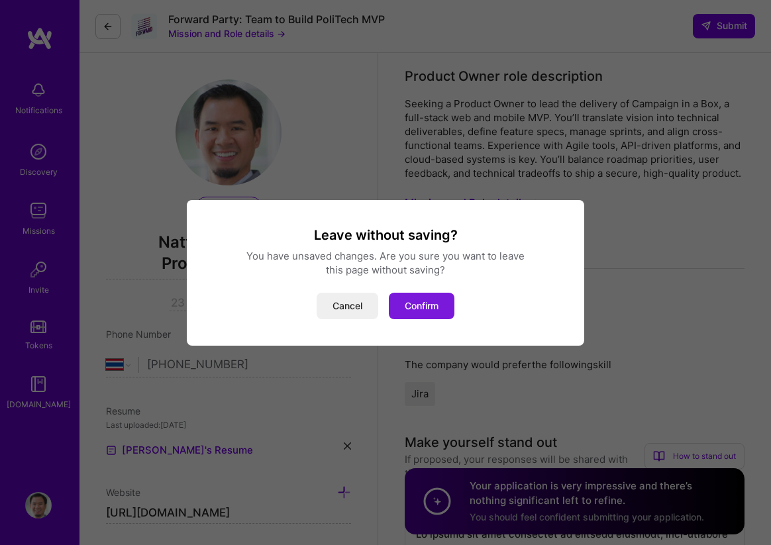
click at [412, 302] on button "Confirm" at bounding box center [422, 306] width 66 height 27
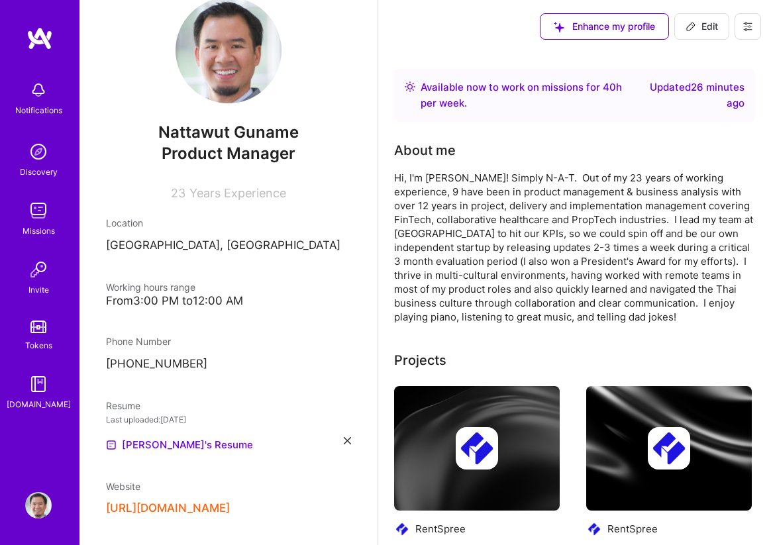
scroll to position [63, 0]
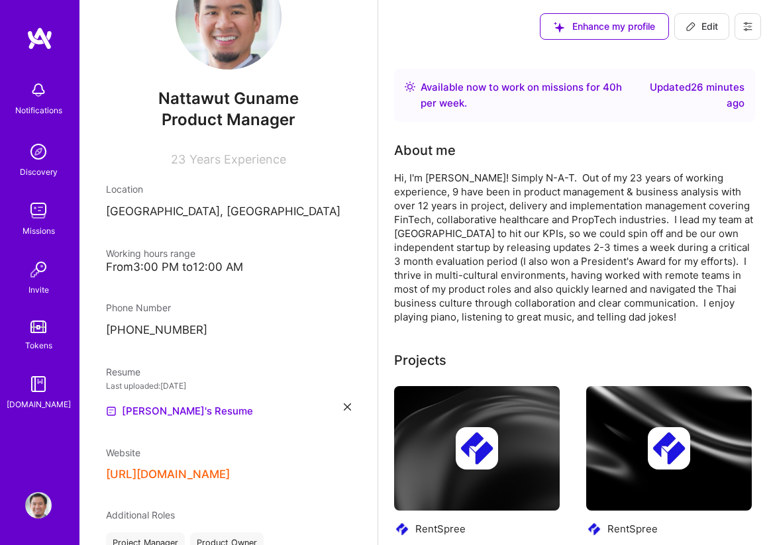
click at [746, 26] on icon at bounding box center [748, 26] width 11 height 11
click at [736, 46] on button "Settings" at bounding box center [711, 57] width 99 height 34
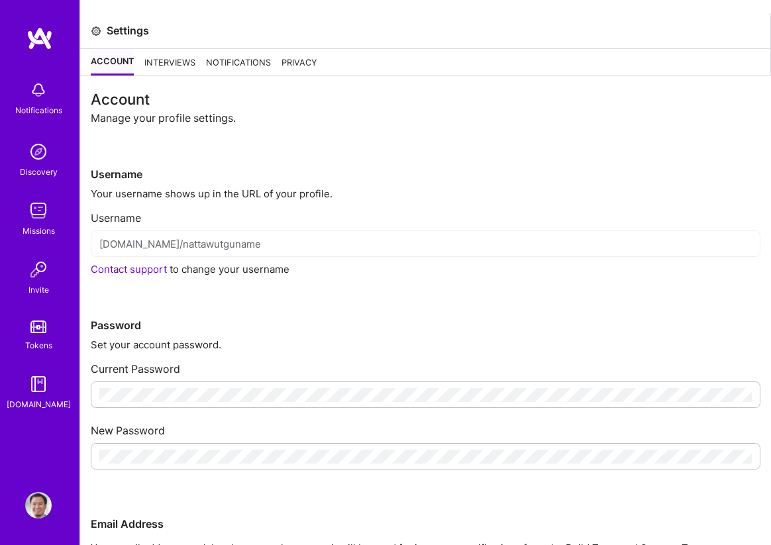
click at [165, 58] on div "Interviews" at bounding box center [169, 62] width 51 height 27
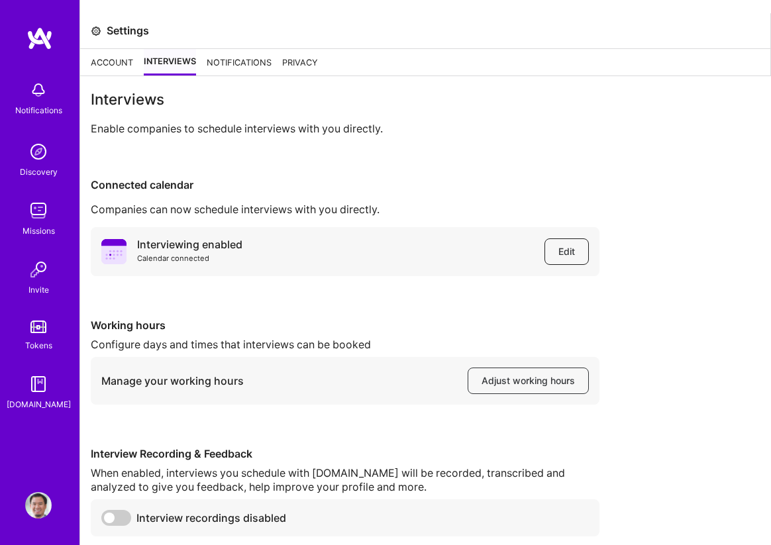
click at [570, 249] on span "Edit" at bounding box center [567, 251] width 17 height 13
click at [502, 383] on span "Adjust working hours" at bounding box center [528, 380] width 93 height 13
click at [259, 54] on div "Notifications" at bounding box center [239, 62] width 65 height 27
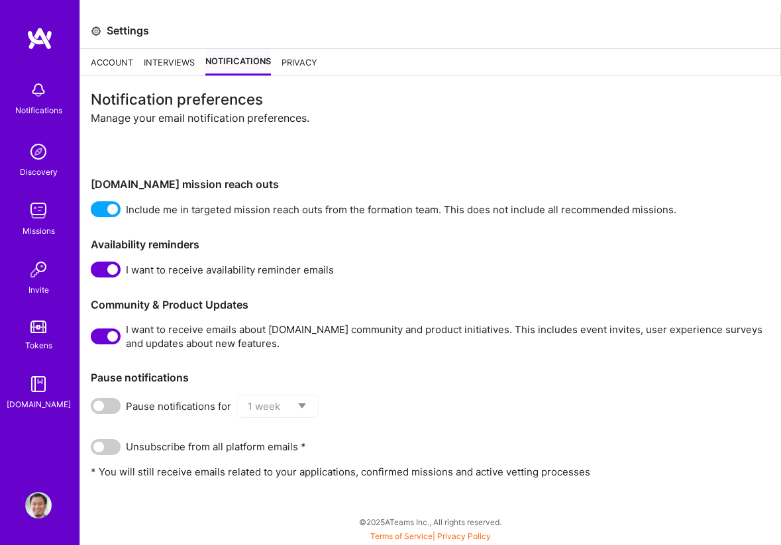
click at [296, 66] on div "Privacy" at bounding box center [300, 62] width 36 height 27
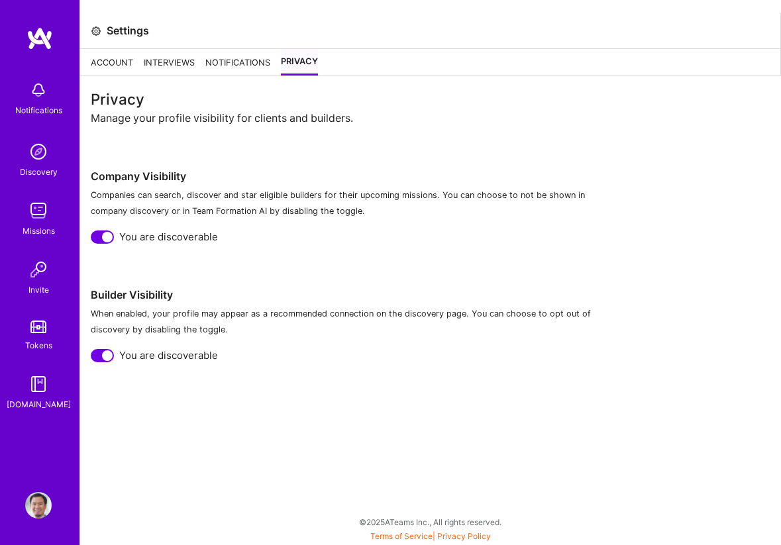
click at [118, 66] on div "Account" at bounding box center [112, 62] width 42 height 27
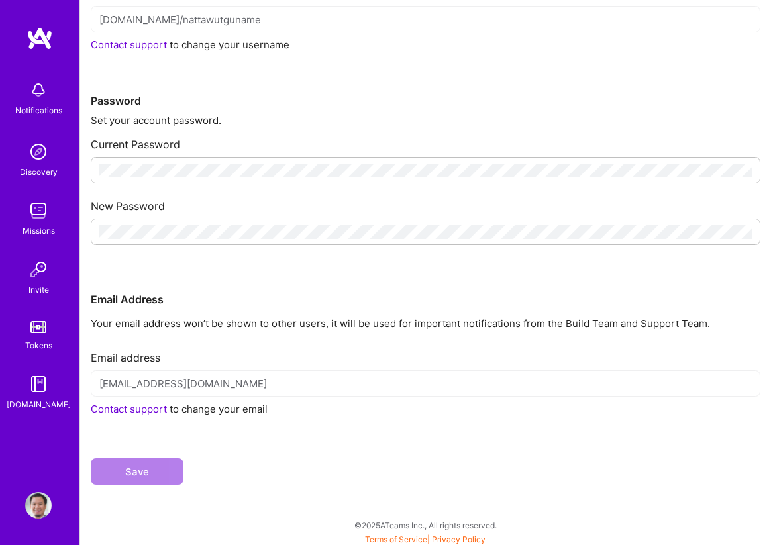
scroll to position [228, 0]
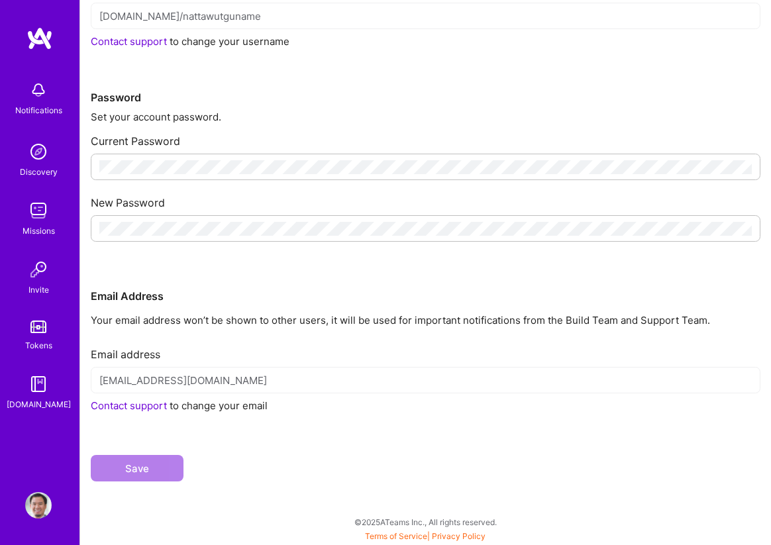
click at [50, 160] on img at bounding box center [38, 152] width 27 height 27
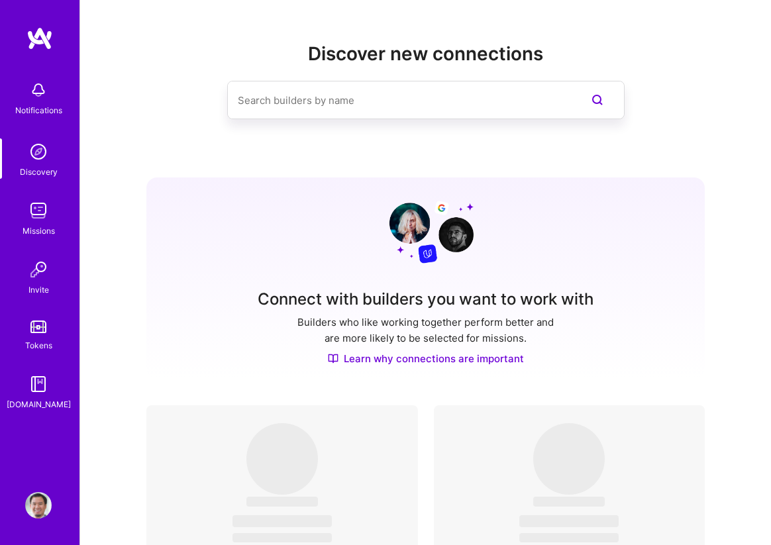
click at [28, 218] on img at bounding box center [38, 211] width 27 height 27
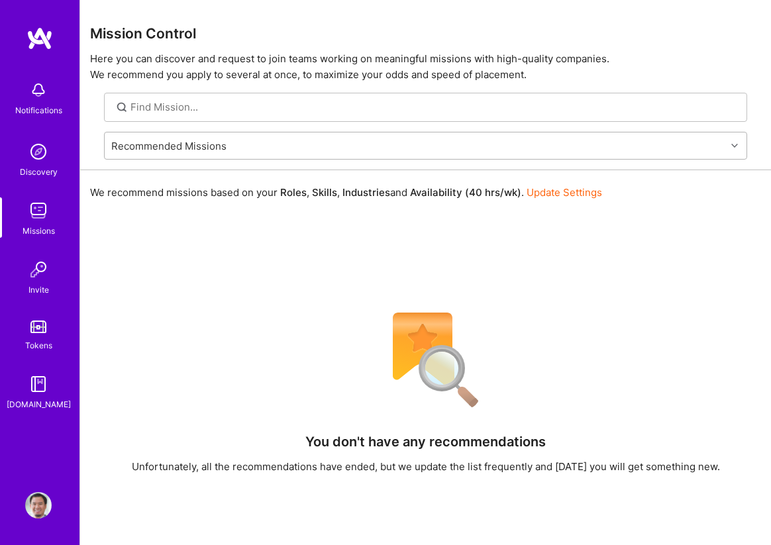
click at [181, 152] on div "Recommended Missions" at bounding box center [416, 146] width 622 height 27
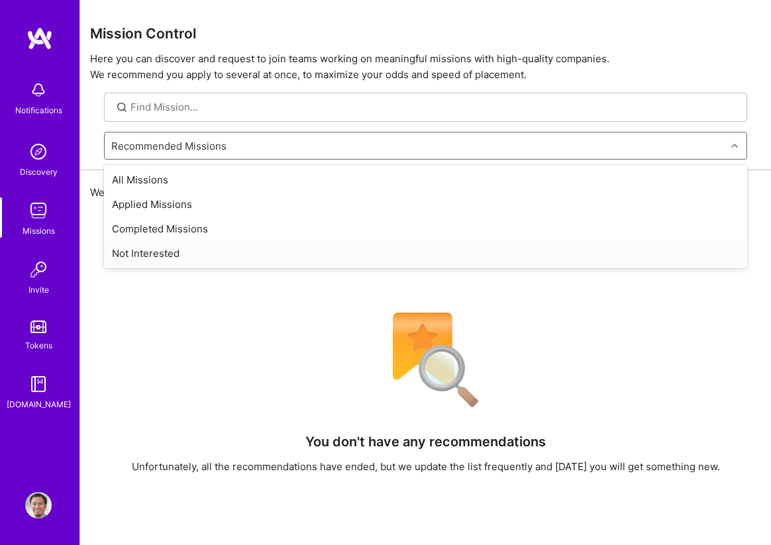
click at [188, 340] on div "You don't have any recommendations Unfortunately, all the recommendations have …" at bounding box center [425, 522] width 671 height 436
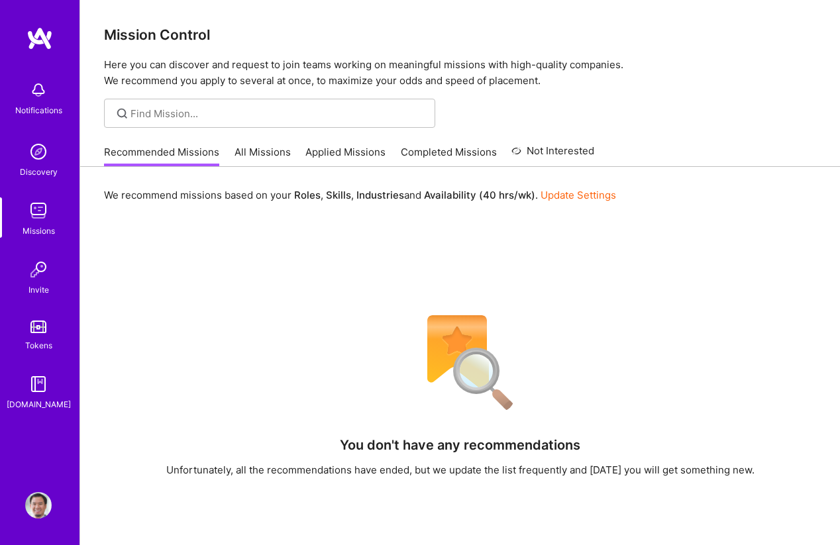
click at [256, 142] on div "Recommended Missions All Missions Applied Missions Completed Missions Not Inter…" at bounding box center [349, 152] width 490 height 28
click at [255, 148] on link "All Missions" at bounding box center [263, 156] width 56 height 22
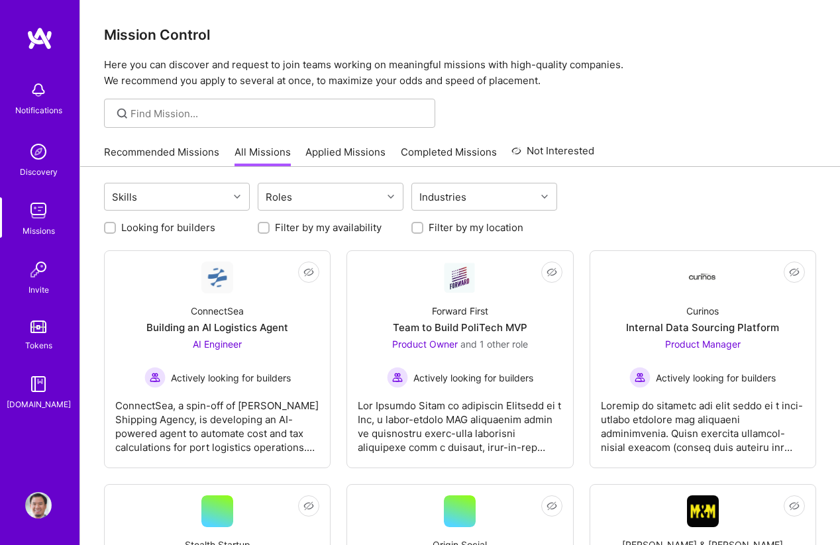
click at [318, 227] on label "Filter by my availability" at bounding box center [328, 228] width 107 height 14
click at [270, 227] on input "Filter by my availability" at bounding box center [264, 228] width 9 height 9
checkbox input "true"
click at [447, 230] on label "Filter by my location" at bounding box center [476, 228] width 95 height 14
click at [424, 230] on input "Filter by my location" at bounding box center [418, 228] width 9 height 9
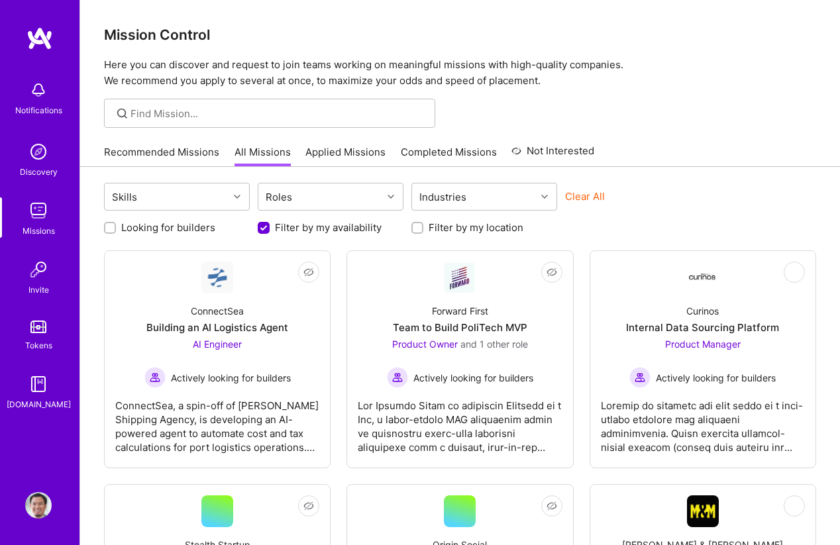
checkbox input "true"
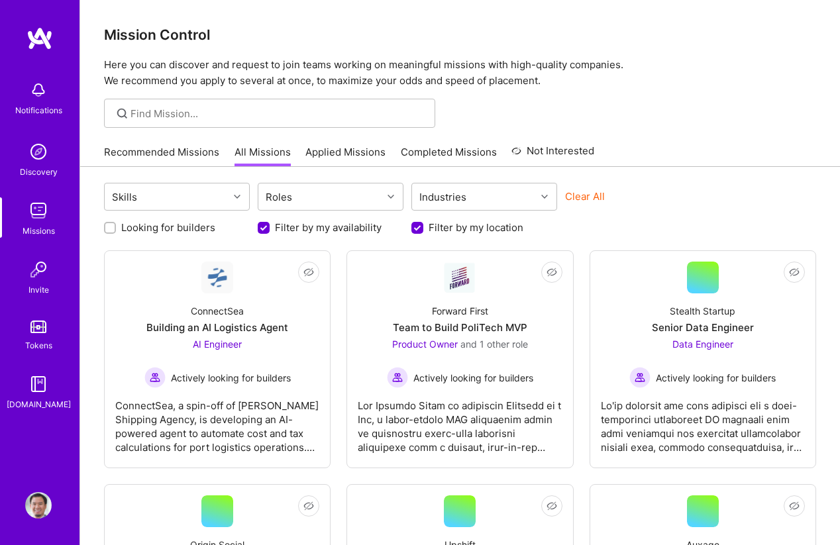
click at [176, 222] on label "Looking for builders" at bounding box center [168, 228] width 94 height 14
click at [116, 224] on input "Looking for builders" at bounding box center [111, 228] width 9 height 9
checkbox input "true"
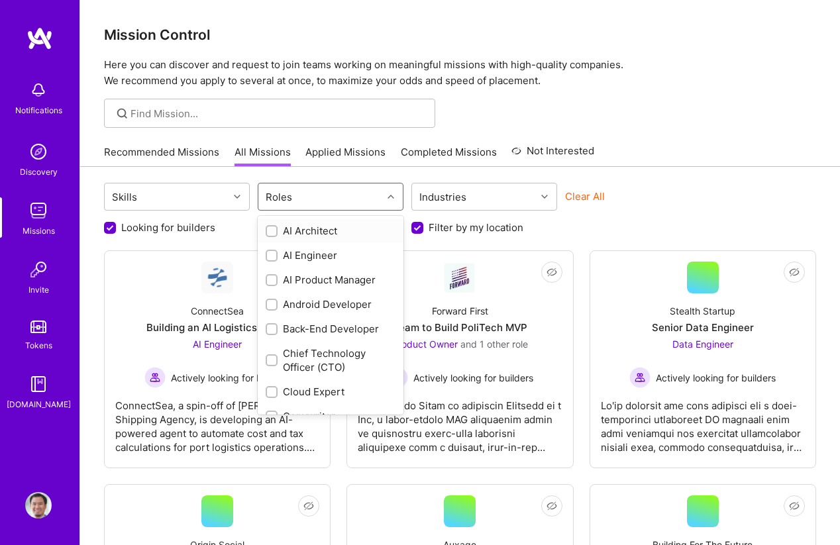
click at [327, 195] on div "Roles" at bounding box center [320, 197] width 124 height 27
click at [270, 284] on input "checkbox" at bounding box center [272, 280] width 9 height 9
checkbox input "true"
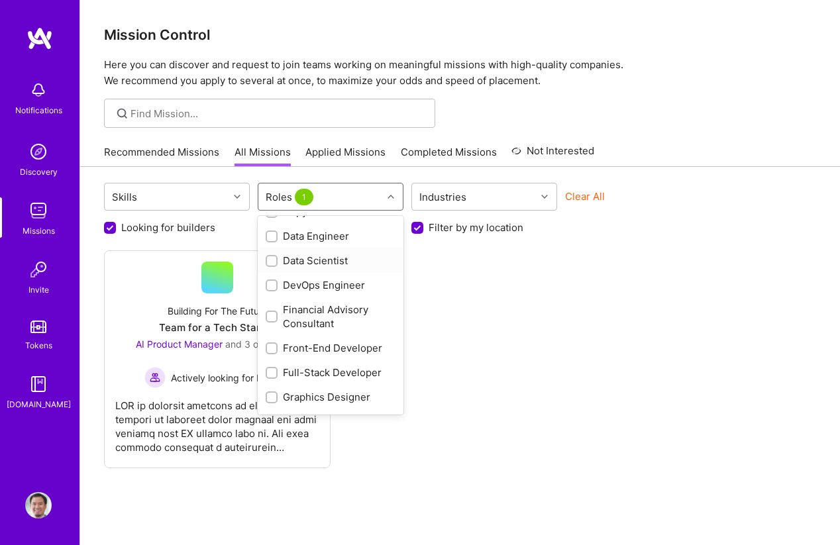
scroll to position [608, 0]
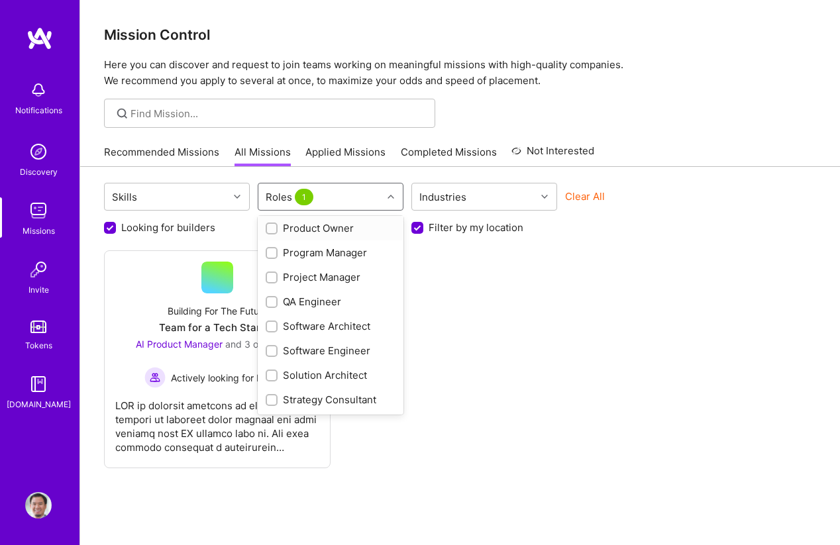
click at [270, 231] on input "checkbox" at bounding box center [272, 229] width 9 height 9
checkbox input "true"
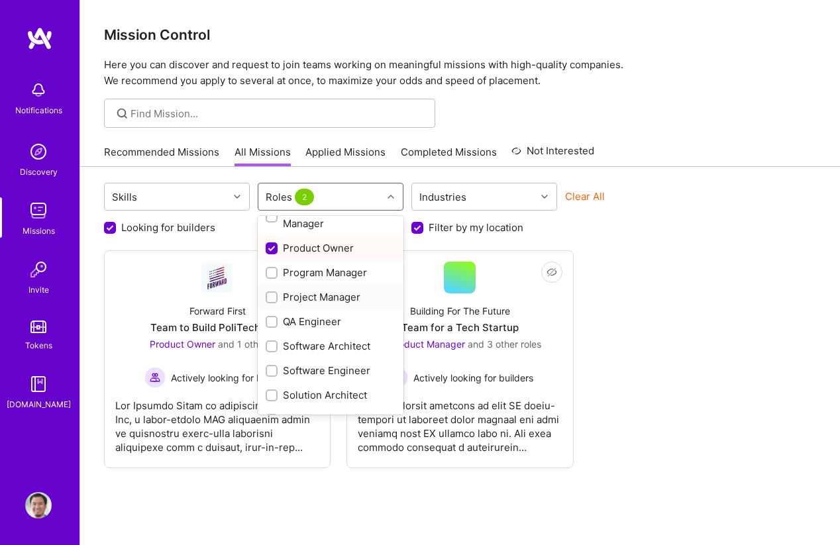
scroll to position [587, 0]
click at [272, 272] on input "checkbox" at bounding box center [272, 274] width 9 height 9
click at [272, 272] on input "checkbox" at bounding box center [273, 275] width 12 height 12
checkbox input "false"
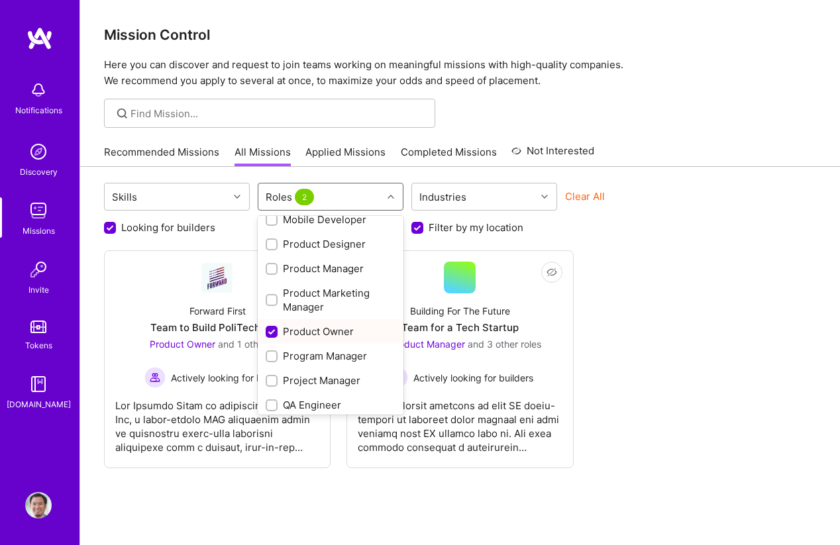
scroll to position [503, 0]
click at [272, 270] on input "checkbox" at bounding box center [272, 271] width 9 height 9
checkbox input "true"
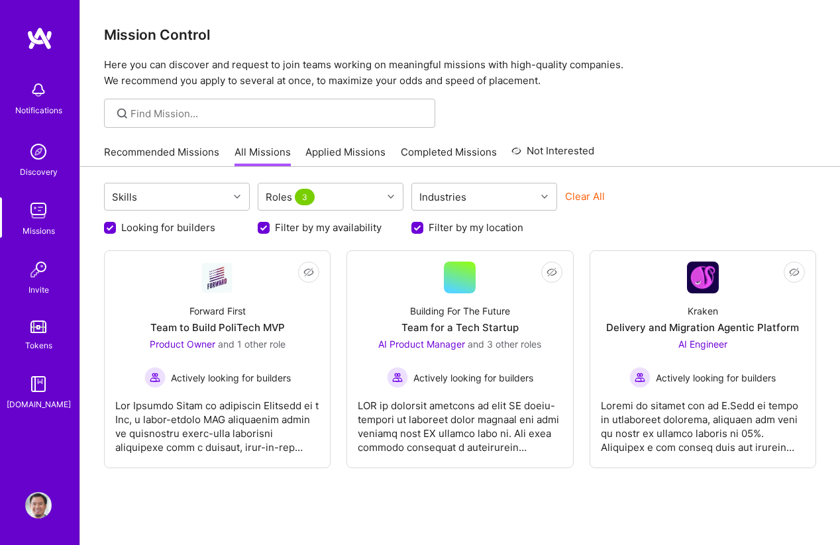
click at [736, 214] on div "Looking for builders Filter by my availability Filter by my location" at bounding box center [460, 224] width 712 height 21
click at [46, 507] on img at bounding box center [38, 505] width 27 height 27
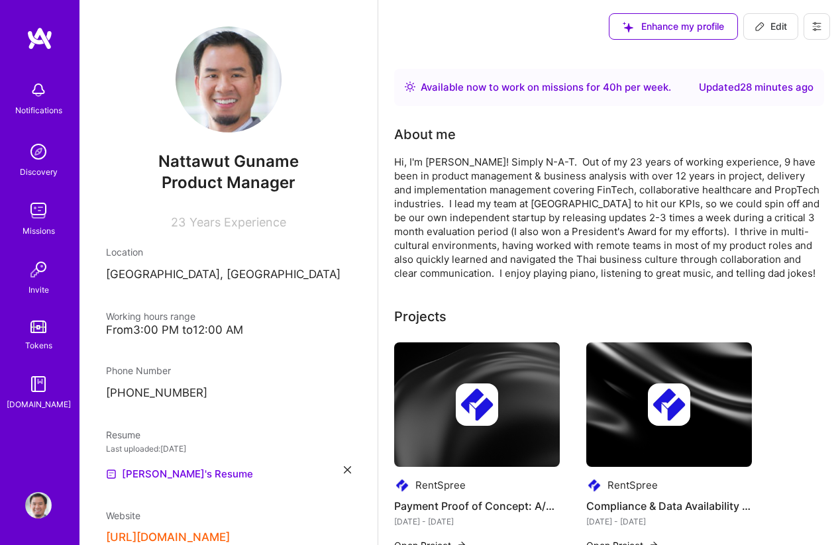
click at [262, 179] on span "Product Manager" at bounding box center [229, 182] width 134 height 19
click at [764, 25] on icon at bounding box center [760, 26] width 11 height 11
select select "TH"
select select "Right Now"
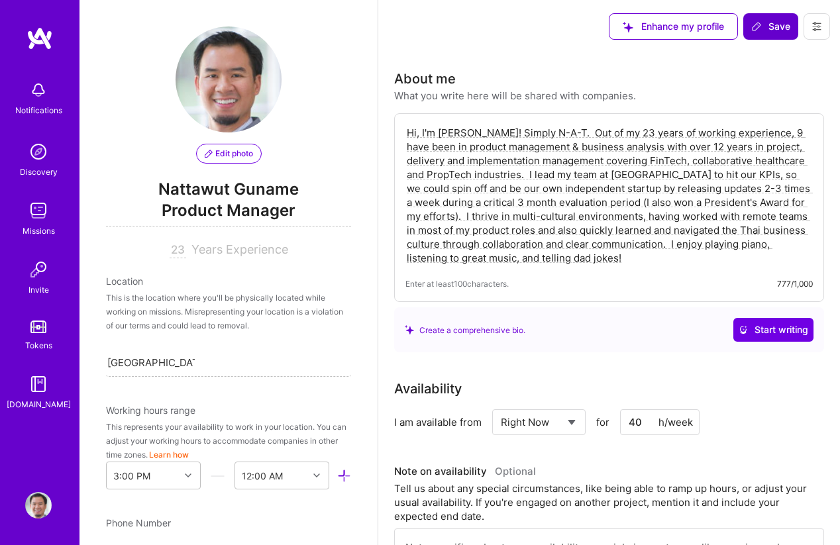
click at [276, 203] on span "Product Manager" at bounding box center [228, 212] width 245 height 27
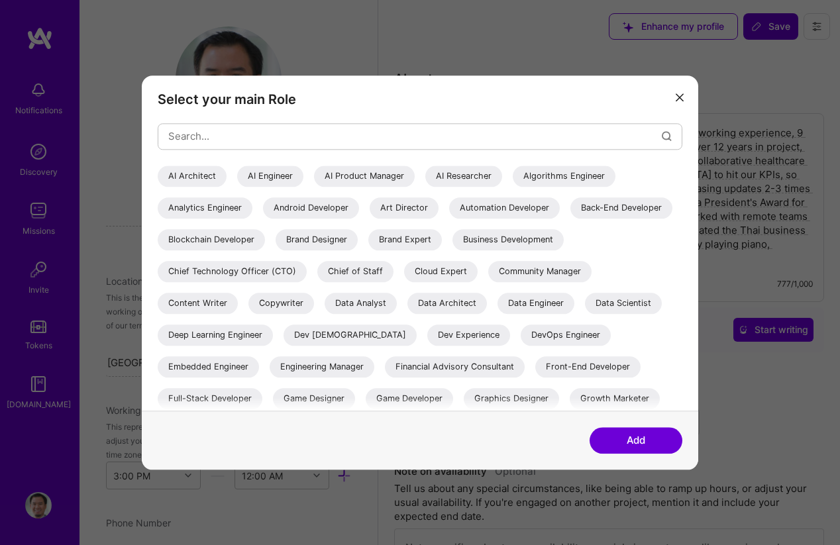
click at [685, 97] on button "modal" at bounding box center [680, 97] width 16 height 22
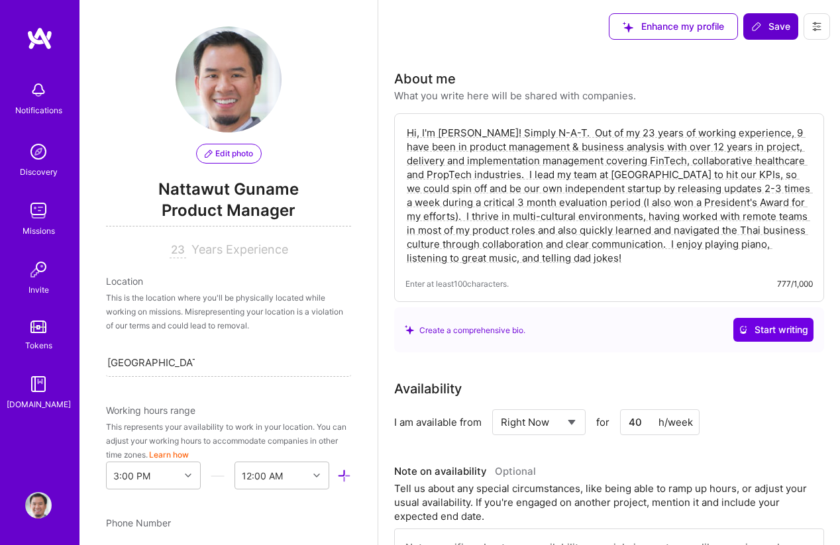
click at [46, 102] on img at bounding box center [38, 90] width 27 height 27
click at [23, 217] on link "Missions" at bounding box center [38, 218] width 82 height 40
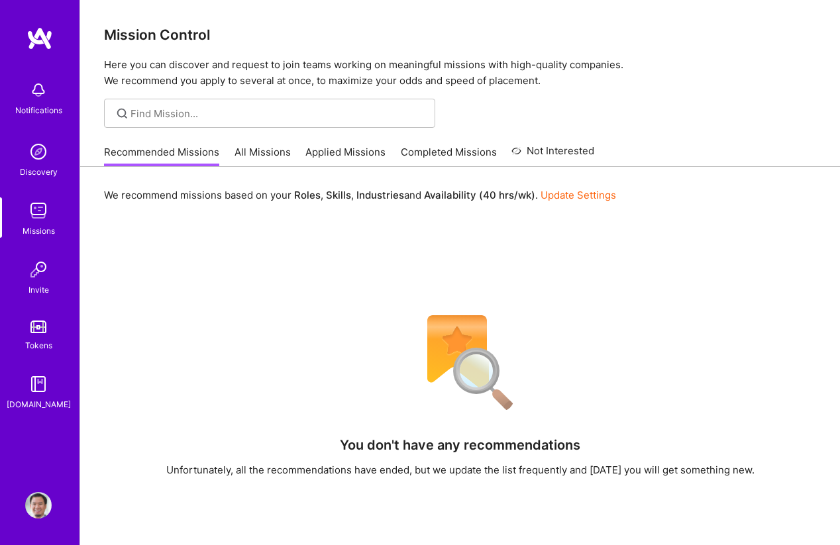
click at [551, 150] on link "Not Interested" at bounding box center [553, 155] width 83 height 24
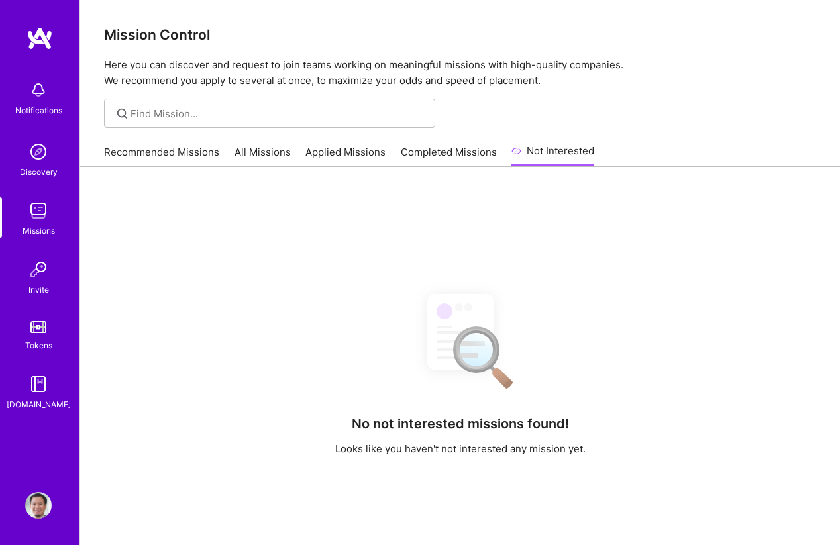
click at [317, 154] on link "Applied Missions" at bounding box center [346, 156] width 80 height 22
